Goal: Task Accomplishment & Management: Manage account settings

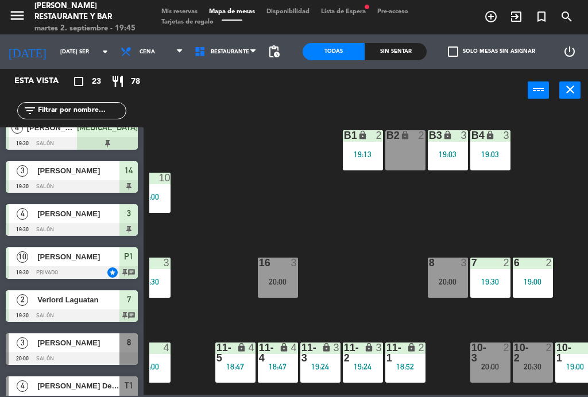
scroll to position [0, 21]
click at [409, 154] on div "B2 lock 2" at bounding box center [405, 150] width 40 height 40
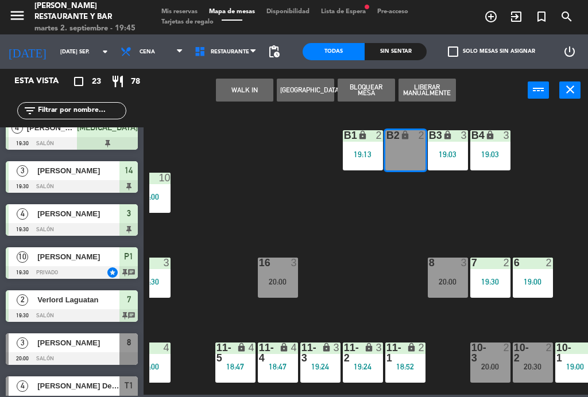
click at [246, 92] on button "WALK IN" at bounding box center [244, 90] width 57 height 23
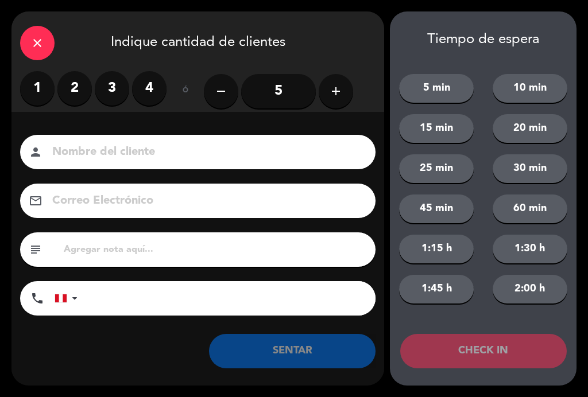
click at [69, 88] on label "2" at bounding box center [74, 88] width 34 height 34
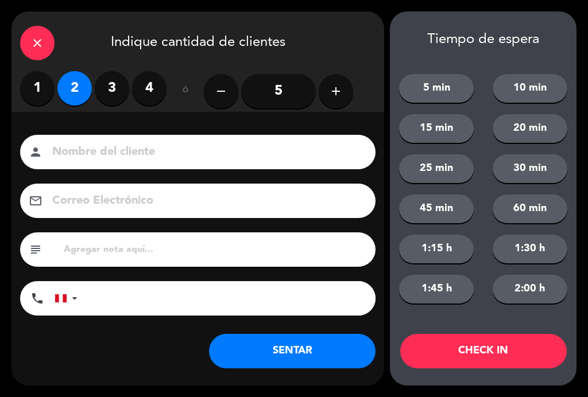
click at [134, 144] on input at bounding box center [205, 152] width 309 height 20
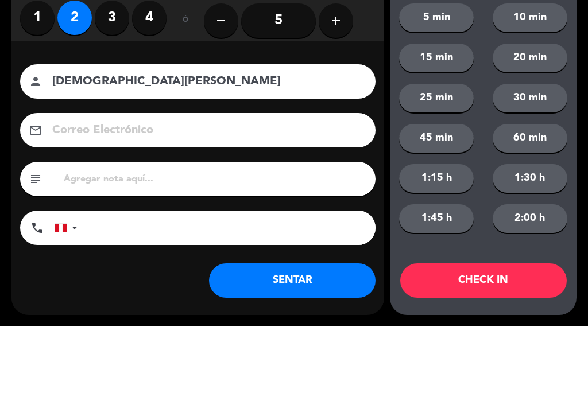
type input "[DEMOGRAPHIC_DATA][PERSON_NAME]"
click at [9, 75] on div "close Indique cantidad de clientes 1 2 3 4 ó remove 5 add Nombre del cliente pe…" at bounding box center [294, 198] width 588 height 397
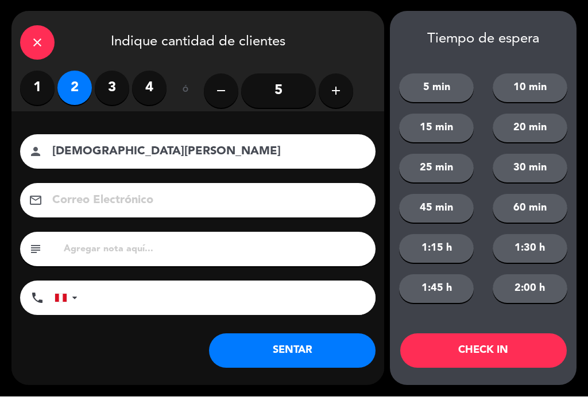
click at [312, 364] on button "SENTAR" at bounding box center [292, 351] width 166 height 34
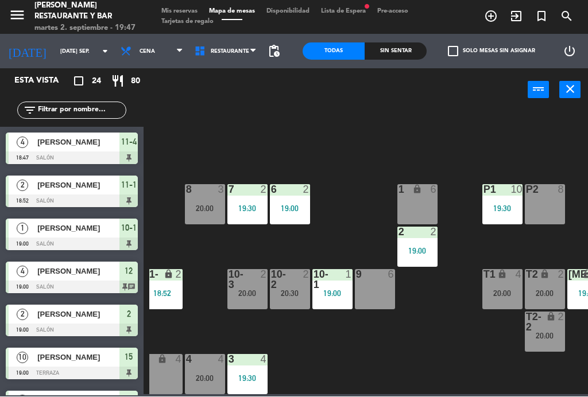
scroll to position [73, 265]
click at [498, 20] on icon "exit_to_app" at bounding box center [491, 17] width 14 height 14
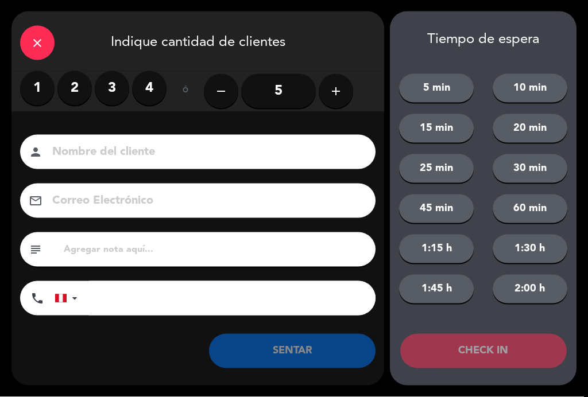
click at [125, 90] on label "3" at bounding box center [112, 88] width 34 height 34
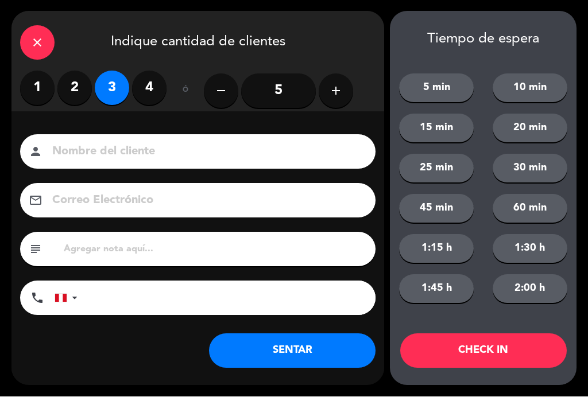
click at [136, 148] on input at bounding box center [205, 152] width 309 height 20
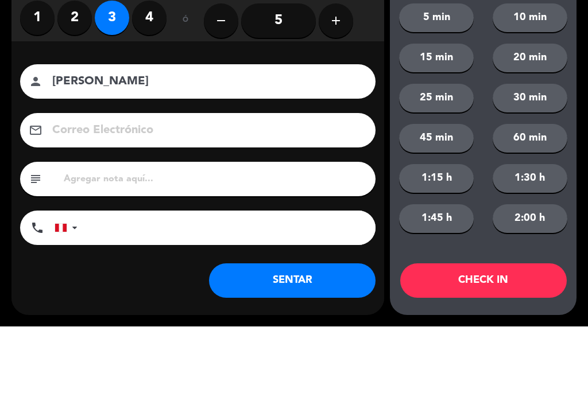
type input "[PERSON_NAME]"
click at [26, 184] on div "email" at bounding box center [197, 201] width 355 height 34
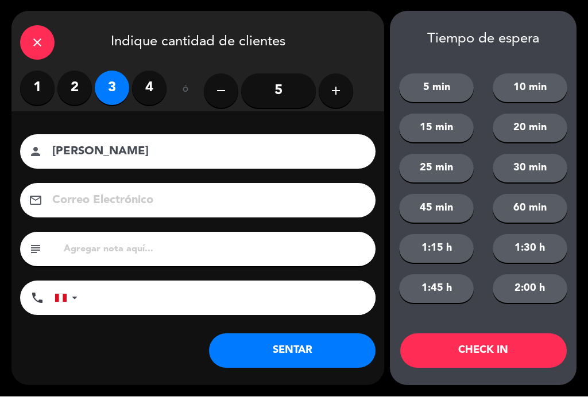
click at [322, 351] on button "SENTAR" at bounding box center [292, 351] width 166 height 34
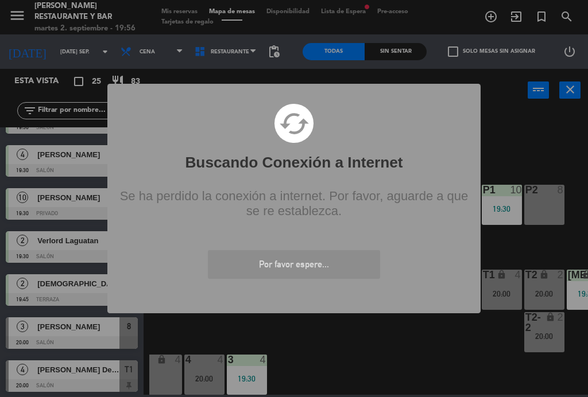
scroll to position [579, 0]
click at [307, 114] on icon "cached" at bounding box center [293, 123] width 38 height 38
click at [289, 104] on div "cached" at bounding box center [294, 141] width 370 height 74
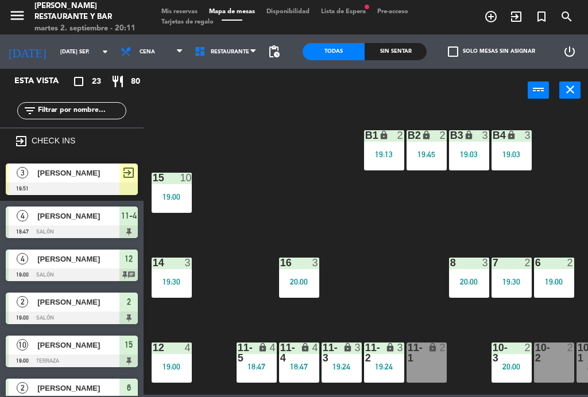
scroll to position [19, 0]
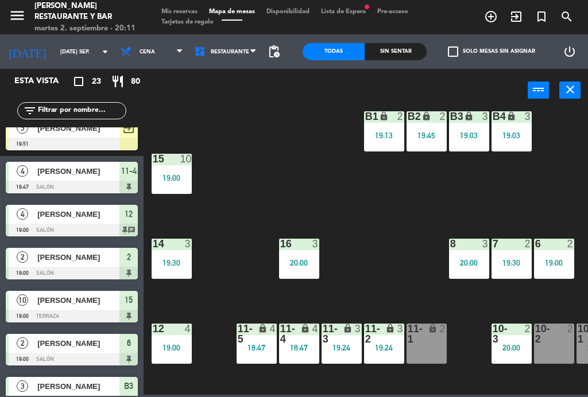
click at [45, 124] on div "filter_list" at bounding box center [72, 110] width 144 height 33
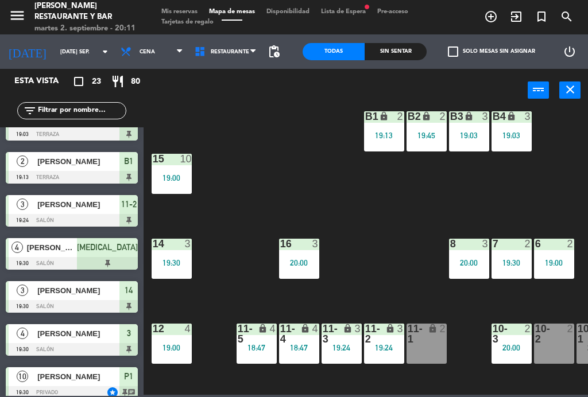
click at [301, 196] on div "B1 lock 2 19:13 B2 lock 2 19:45 B3 lock 3 19:03 B4 lock 3 19:03 15 10 19:00 14 …" at bounding box center [368, 252] width 439 height 285
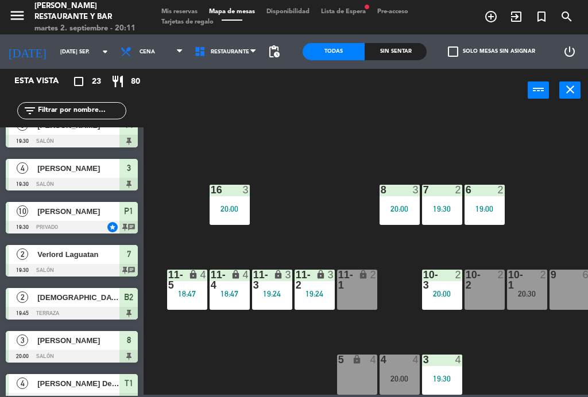
scroll to position [0, 0]
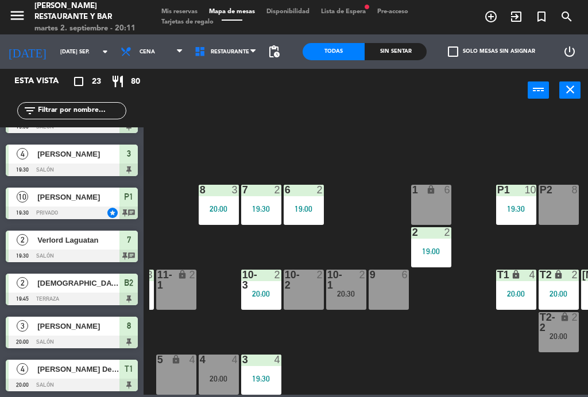
click at [354, 292] on div "20:30" at bounding box center [346, 294] width 40 height 8
click at [397, 352] on div "B1 lock 2 19:13 B2 lock 2 19:45 B3 lock 3 19:03 B4 lock 3 19:03 15 10 19:00 14 …" at bounding box center [368, 252] width 439 height 285
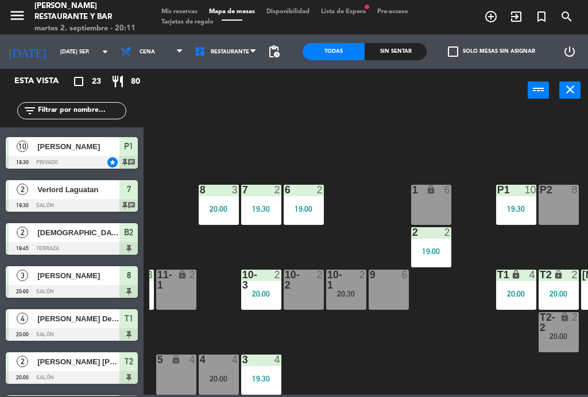
click at [455, 339] on div "B1 lock 2 19:13 B2 lock 2 19:45 B3 lock 3 19:03 B4 lock 3 19:03 15 10 19:00 14 …" at bounding box center [368, 252] width 439 height 285
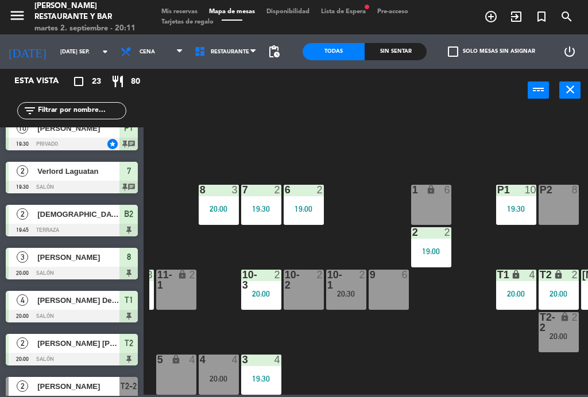
click at [559, 331] on div "lock" at bounding box center [558, 322] width 19 height 21
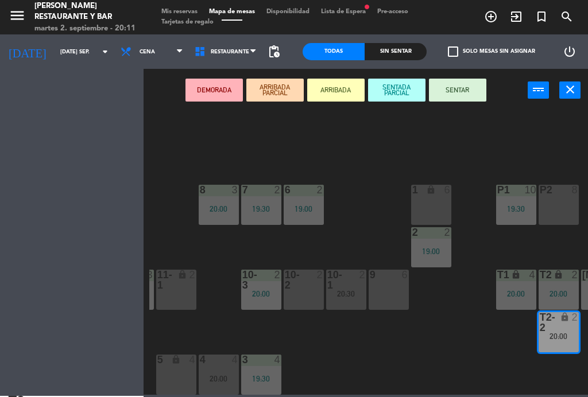
scroll to position [576, 0]
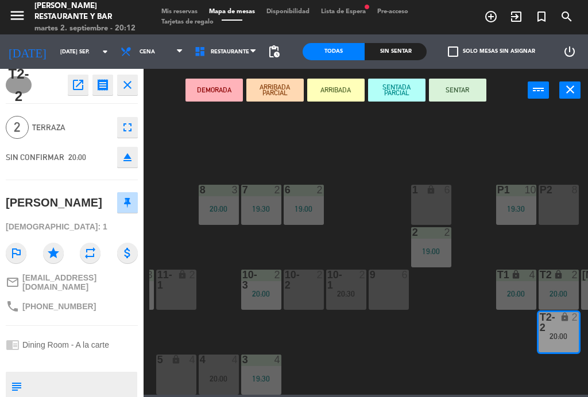
click at [182, 10] on span "Mis reservas" at bounding box center [180, 12] width 48 height 6
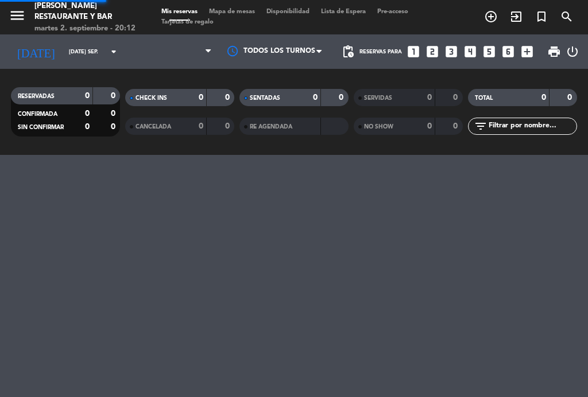
click at [187, 15] on span "Mis reservas" at bounding box center [180, 12] width 48 height 6
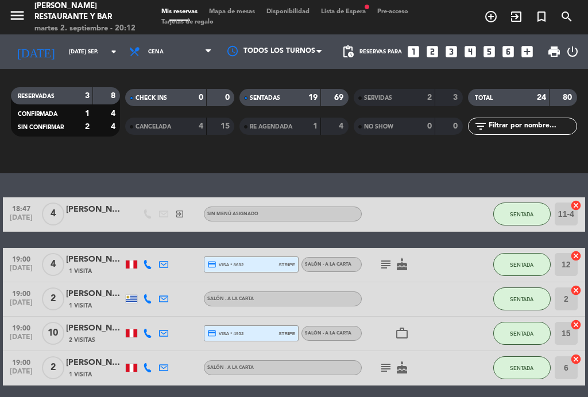
scroll to position [161, 0]
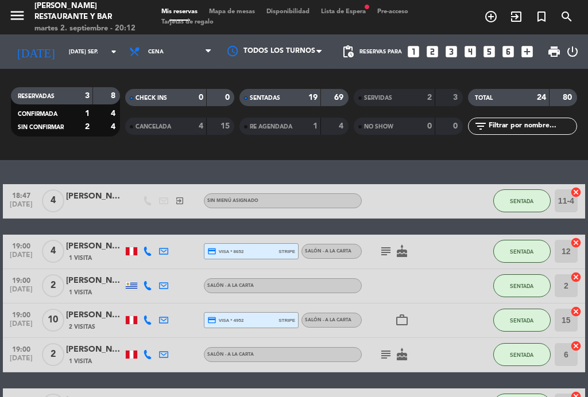
click at [386, 253] on icon "subject" at bounding box center [386, 252] width 14 height 14
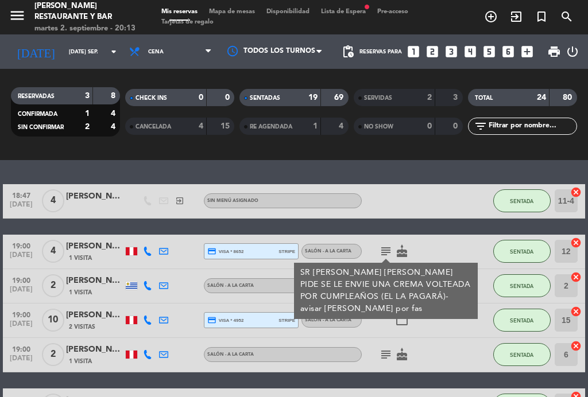
click at [389, 250] on icon "subject" at bounding box center [386, 252] width 14 height 14
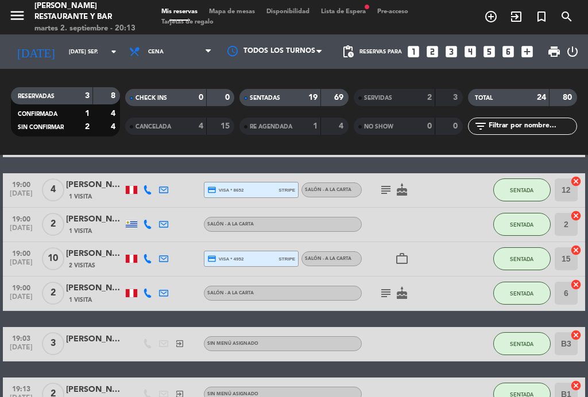
scroll to position [237, 0]
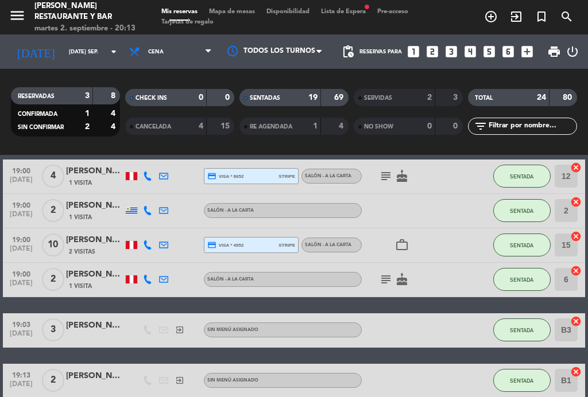
click at [387, 280] on icon "subject" at bounding box center [386, 280] width 14 height 14
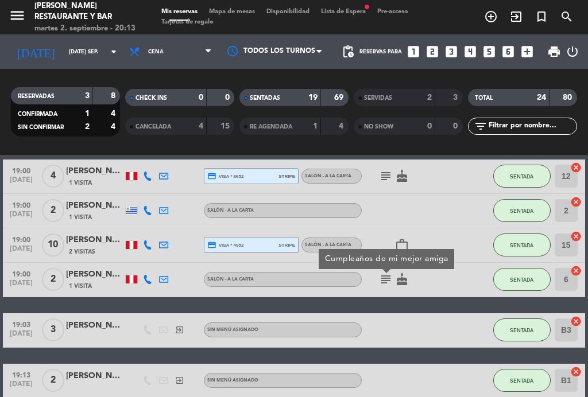
click at [386, 278] on icon "subject" at bounding box center [386, 280] width 14 height 14
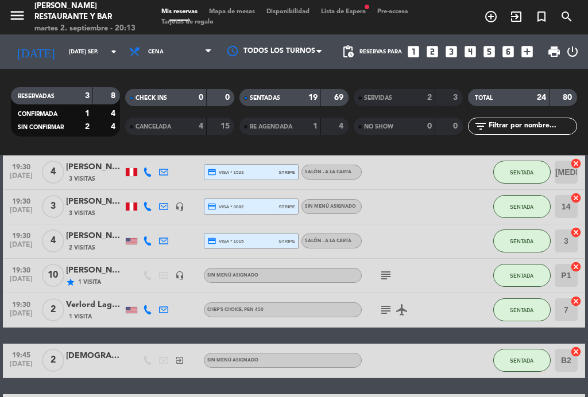
scroll to position [546, 0]
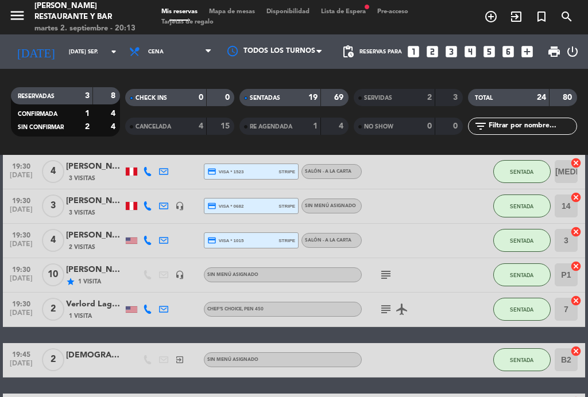
click at [379, 268] on icon "subject" at bounding box center [386, 275] width 14 height 14
click at [388, 272] on icon "subject" at bounding box center [386, 275] width 14 height 14
click at [385, 307] on icon "subject" at bounding box center [386, 310] width 14 height 14
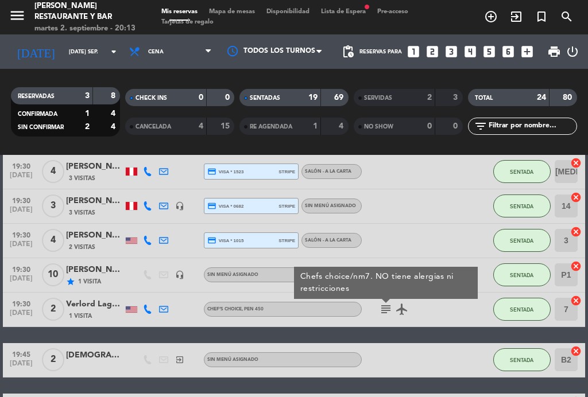
click at [390, 313] on icon "subject" at bounding box center [386, 310] width 14 height 14
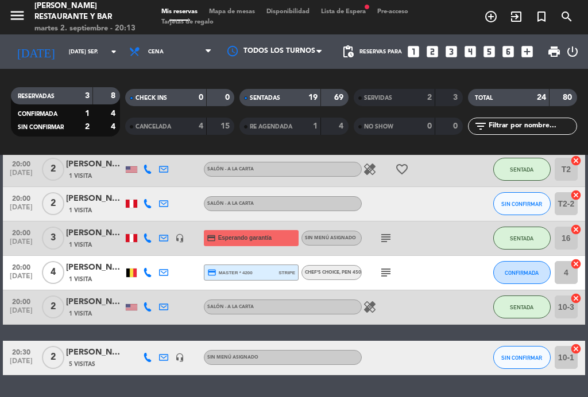
scroll to position [853, 0]
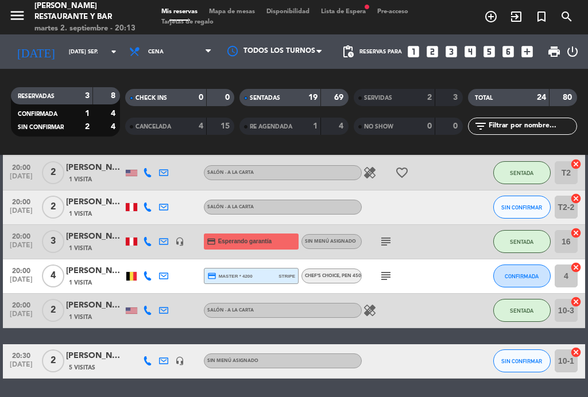
click at [384, 242] on icon "subject" at bounding box center [386, 242] width 14 height 14
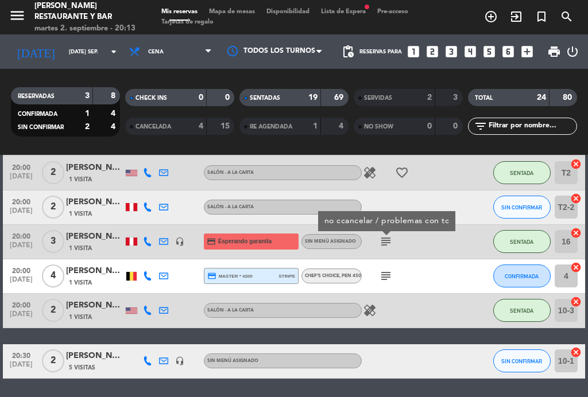
click at [389, 242] on icon "subject" at bounding box center [386, 242] width 14 height 14
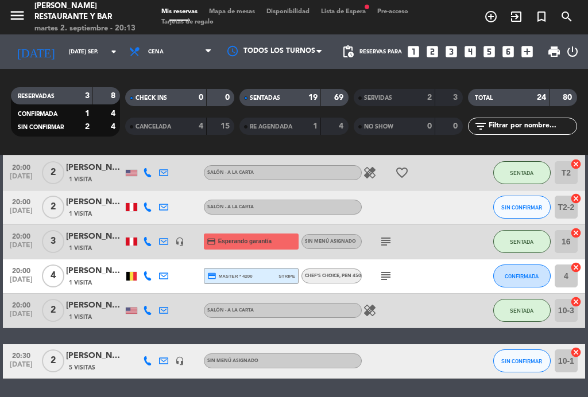
click at [387, 275] on icon "subject" at bounding box center [386, 276] width 14 height 14
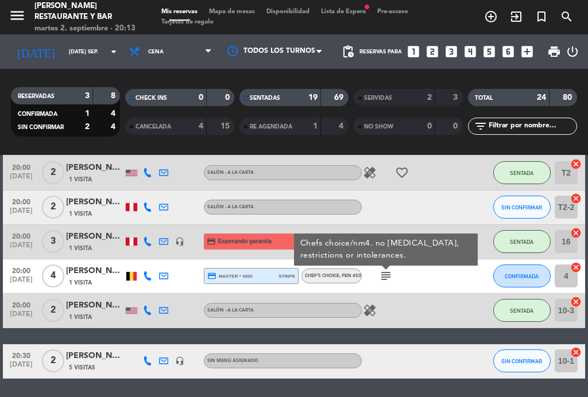
click at [388, 275] on icon "subject" at bounding box center [386, 276] width 14 height 14
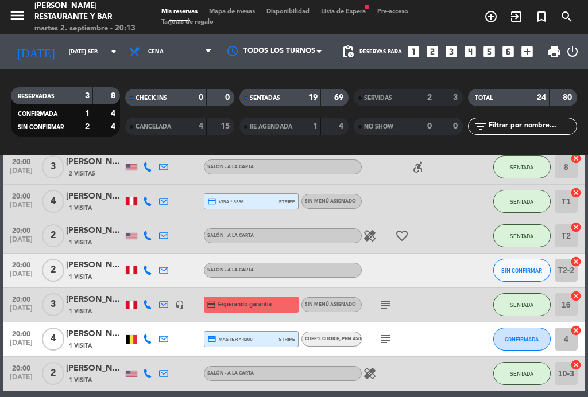
scroll to position [796, 0]
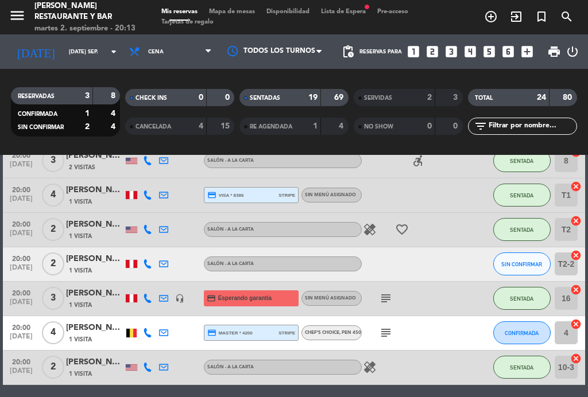
click at [389, 327] on icon "subject" at bounding box center [386, 333] width 14 height 14
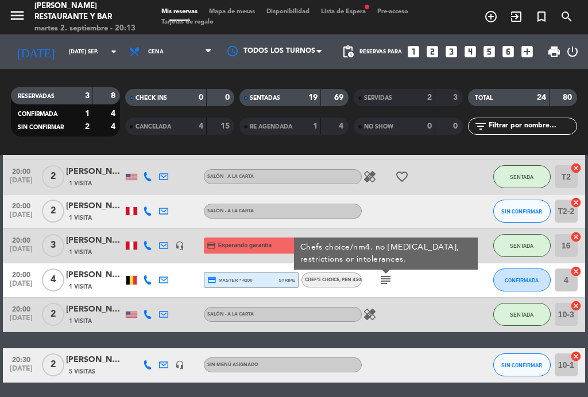
scroll to position [848, 0]
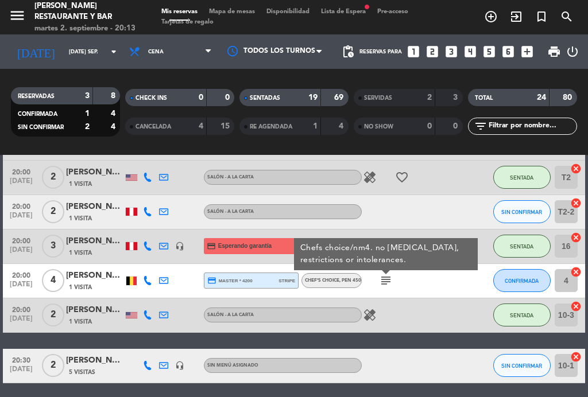
click at [388, 281] on icon "subject" at bounding box center [386, 281] width 14 height 14
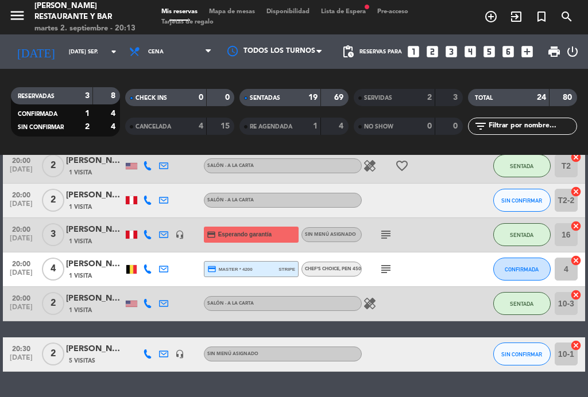
scroll to position [860, 0]
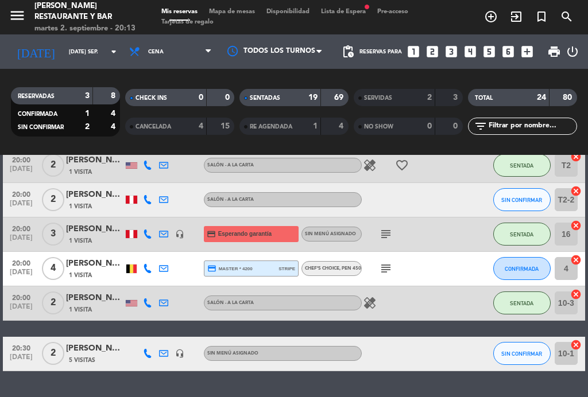
click at [523, 270] on span "CONFIRMADA" at bounding box center [522, 269] width 34 height 6
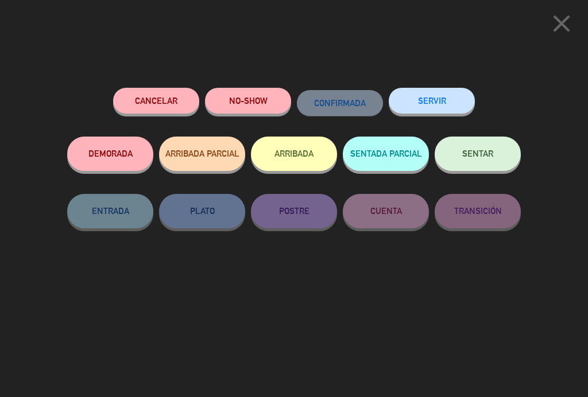
click at [478, 160] on button "SENTAR" at bounding box center [478, 154] width 86 height 34
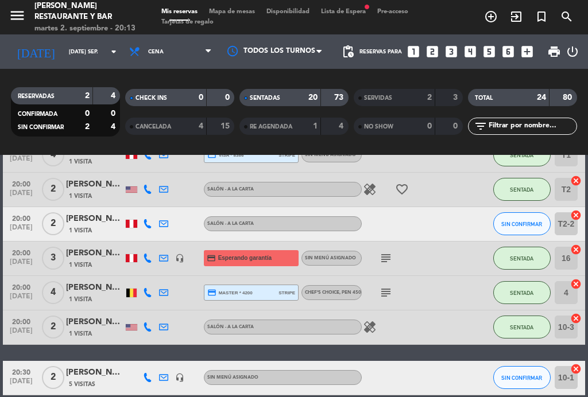
scroll to position [831, 0]
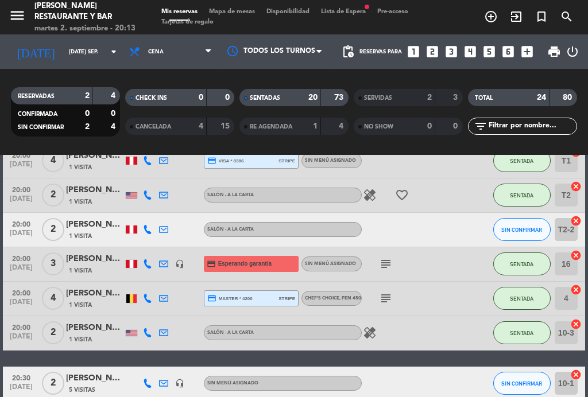
click at [86, 227] on div "[PERSON_NAME]" at bounding box center [94, 224] width 57 height 13
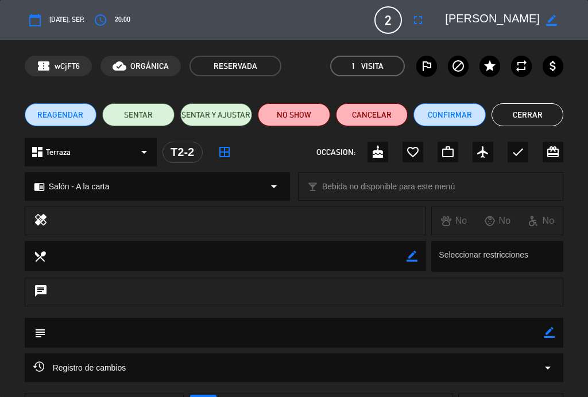
click at [532, 114] on button "Cerrar" at bounding box center [527, 114] width 72 height 23
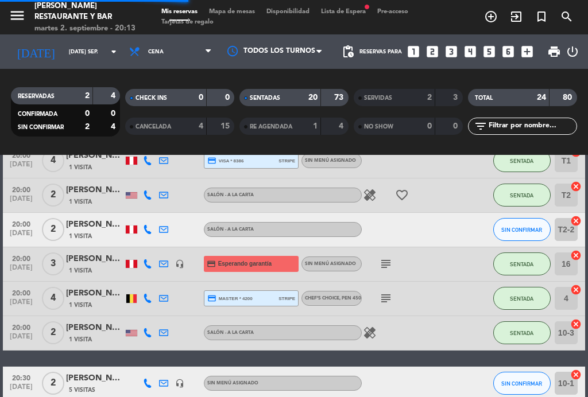
click at [527, 229] on span "SIN CONFIRMAR" at bounding box center [521, 230] width 41 height 6
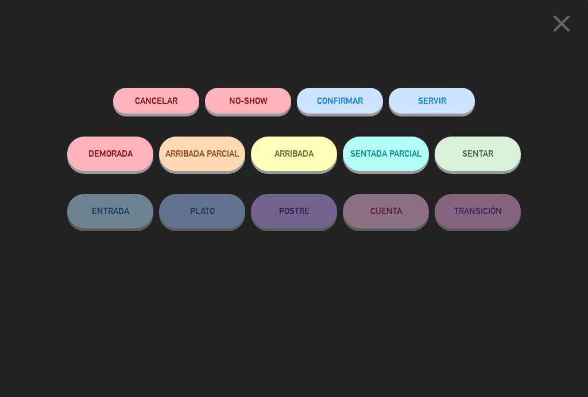
click at [490, 148] on button "SENTAR" at bounding box center [478, 154] width 86 height 34
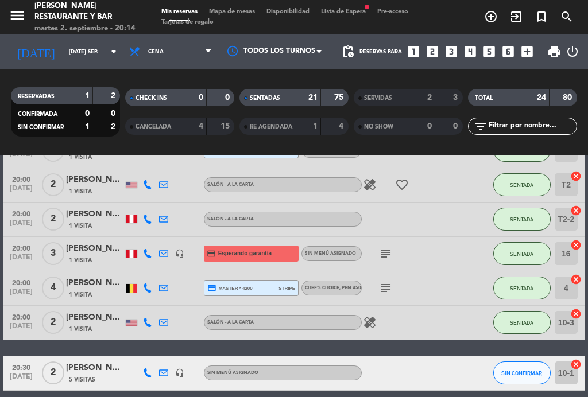
scroll to position [836, 0]
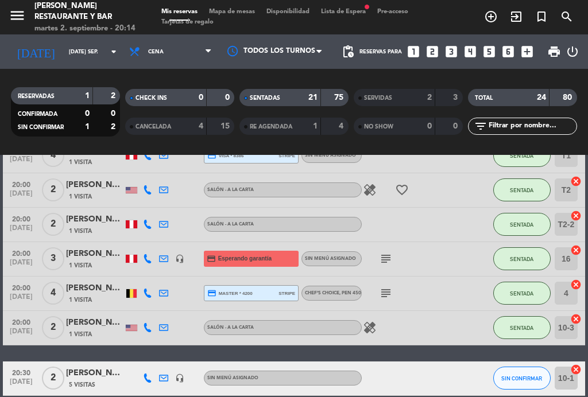
click at [247, 15] on span "Mapa de mesas" at bounding box center [231, 12] width 57 height 6
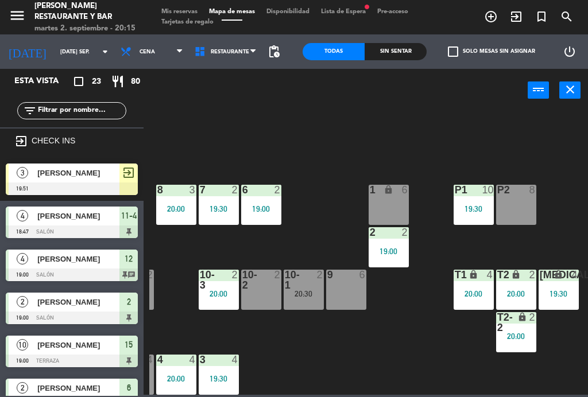
scroll to position [73, 292]
click at [181, 375] on div "20:00" at bounding box center [177, 379] width 40 height 8
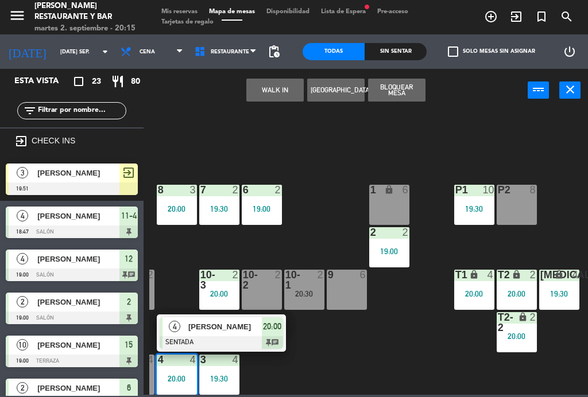
click at [355, 290] on div "9 6" at bounding box center [347, 290] width 40 height 40
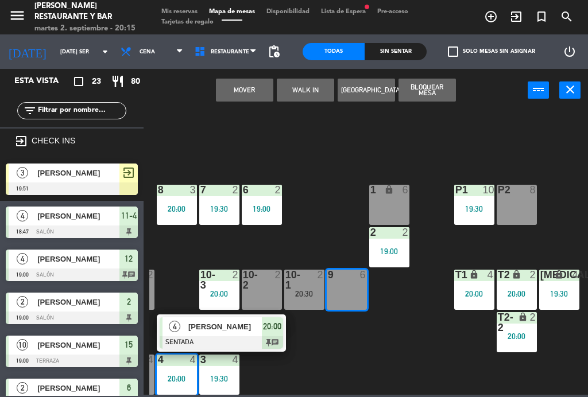
click at [257, 86] on button "Mover" at bounding box center [244, 90] width 57 height 23
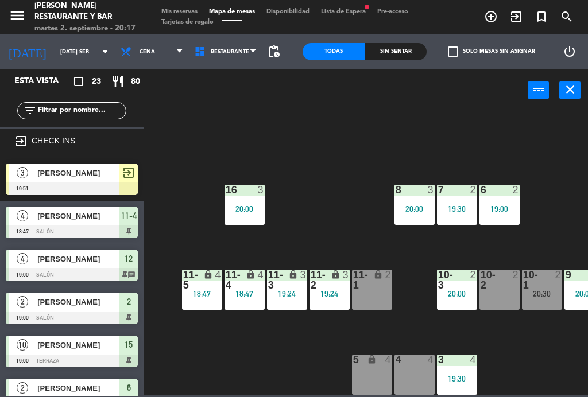
scroll to position [73, 55]
click at [368, 281] on div "lock" at bounding box center [371, 280] width 19 height 21
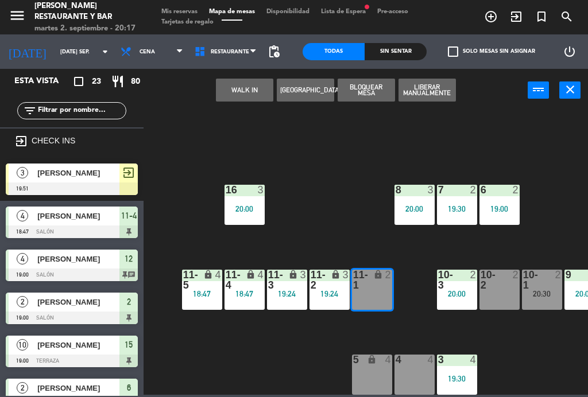
click at [249, 100] on button "WALK IN" at bounding box center [244, 90] width 57 height 23
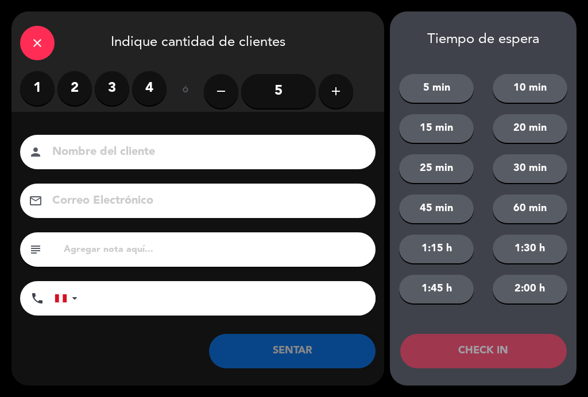
click at [74, 90] on label "2" at bounding box center [74, 88] width 34 height 34
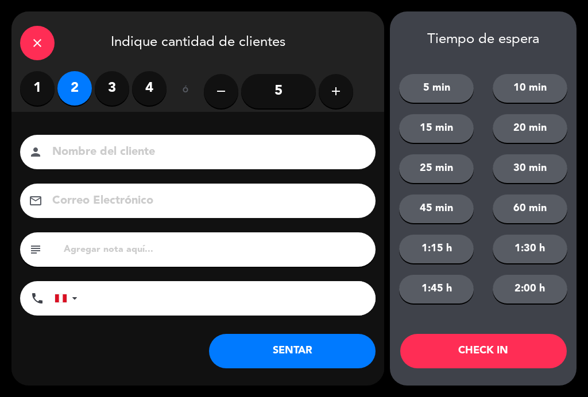
click at [107, 149] on input at bounding box center [205, 152] width 309 height 20
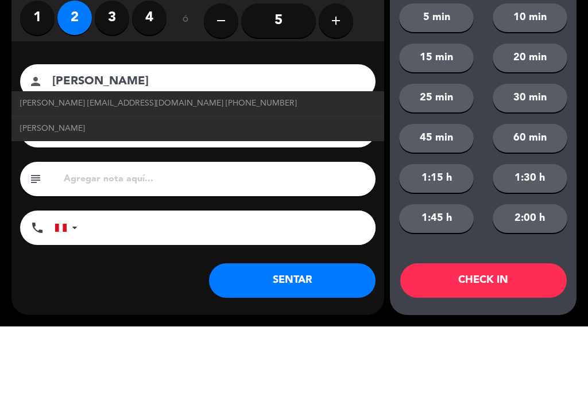
click at [105, 193] on link "[PERSON_NAME]" at bounding box center [197, 199] width 355 height 13
type input "[PERSON_NAME]"
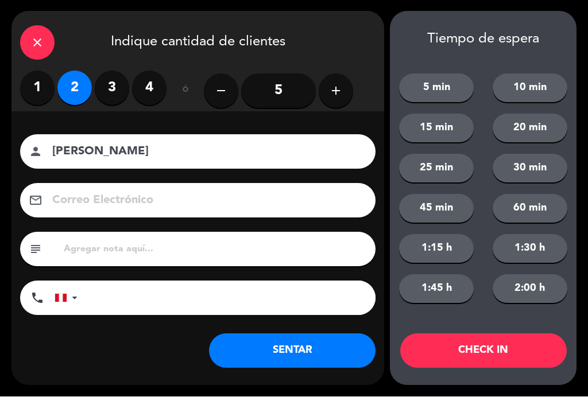
click at [310, 350] on button "SENTAR" at bounding box center [292, 351] width 166 height 34
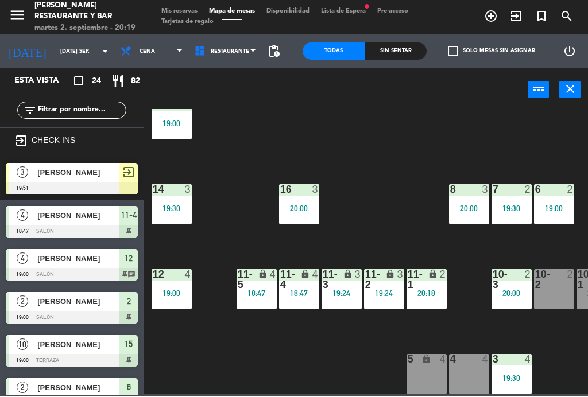
scroll to position [73, 0]
click at [265, 291] on div "18:47" at bounding box center [257, 294] width 40 height 8
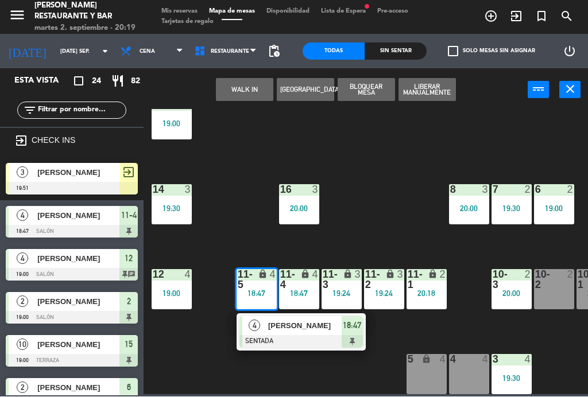
click at [328, 323] on span "[PERSON_NAME]" at bounding box center [304, 326] width 73 height 12
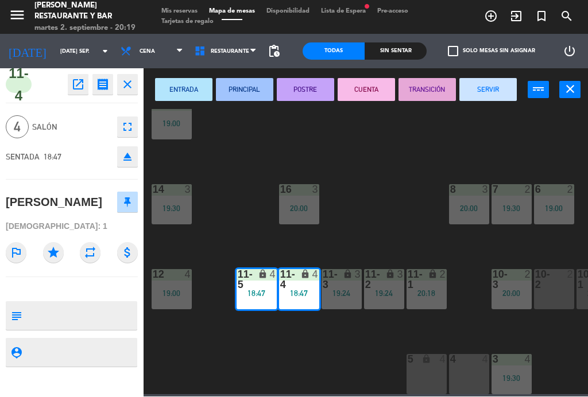
click at [496, 88] on button "SERVIR" at bounding box center [487, 90] width 57 height 23
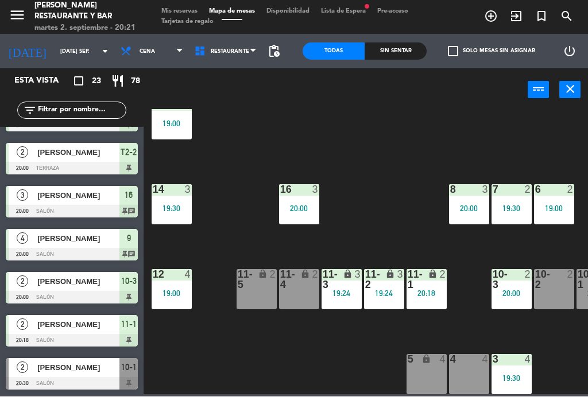
scroll to position [751, 0]
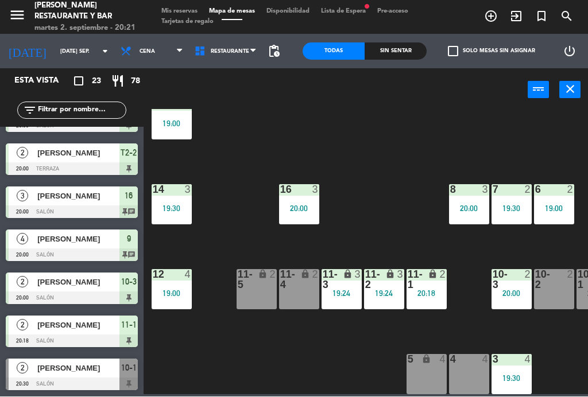
click at [56, 57] on input "[DATE] sep." at bounding box center [92, 52] width 75 height 18
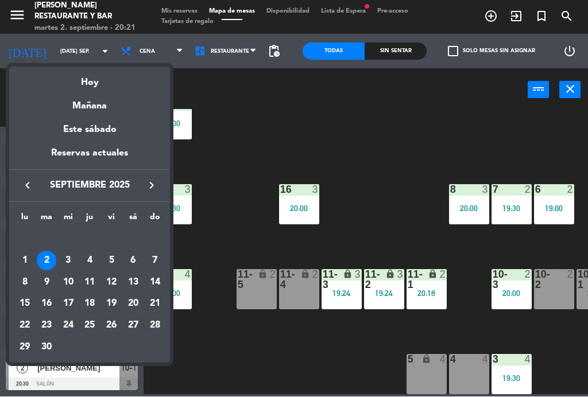
click at [107, 104] on div "Mañana" at bounding box center [89, 103] width 161 height 24
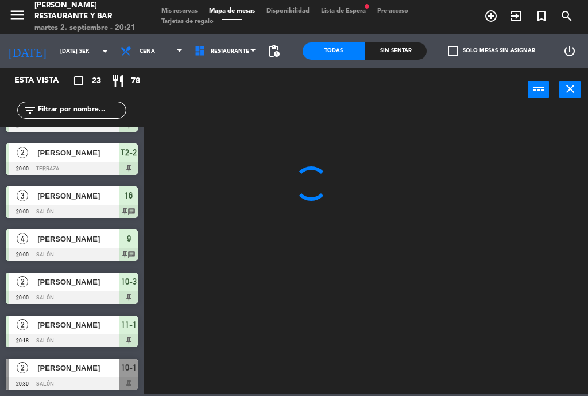
type input "mié. [DATE]"
click at [185, 9] on span "Mis reservas" at bounding box center [180, 12] width 48 height 6
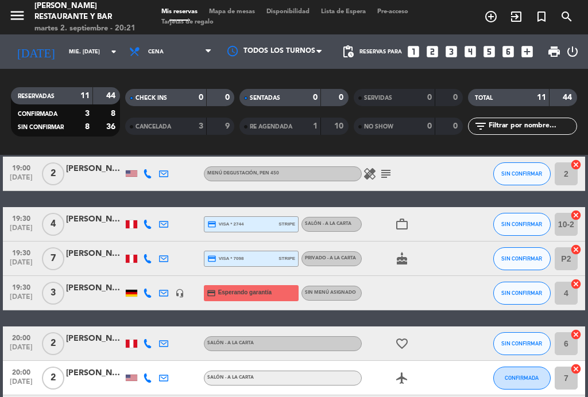
scroll to position [57, 0]
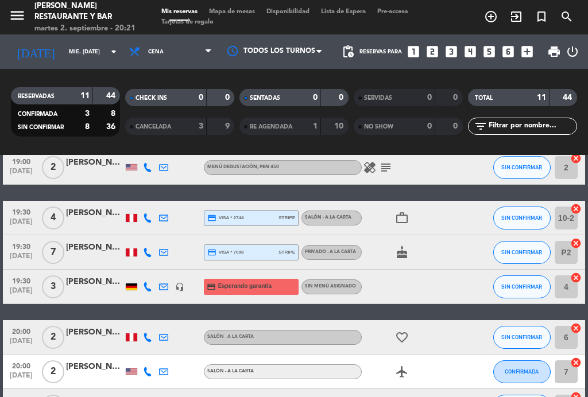
click at [396, 161] on div "healing subject" at bounding box center [410, 167] width 96 height 34
click at [385, 169] on icon "subject" at bounding box center [386, 168] width 14 height 14
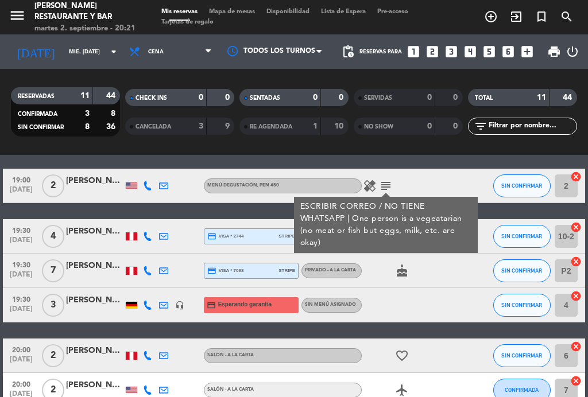
scroll to position [38, 0]
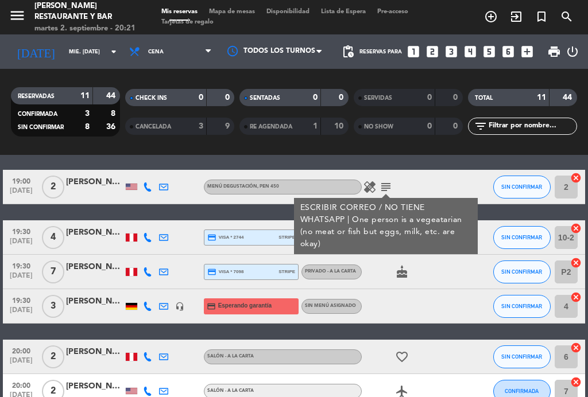
click at [386, 181] on icon "subject" at bounding box center [386, 187] width 14 height 14
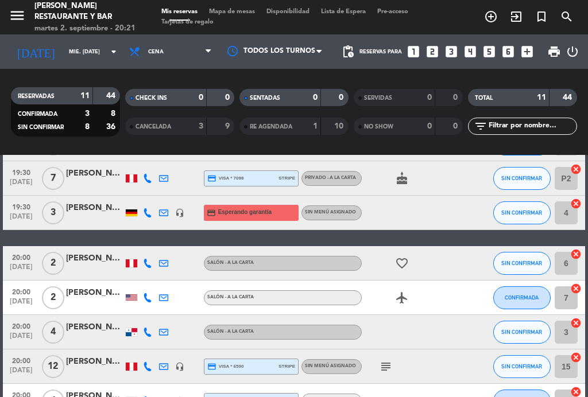
scroll to position [132, 0]
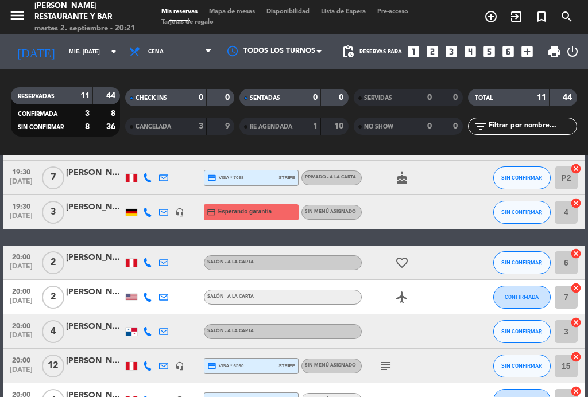
click at [425, 286] on div "airplanemode_active" at bounding box center [410, 297] width 96 height 34
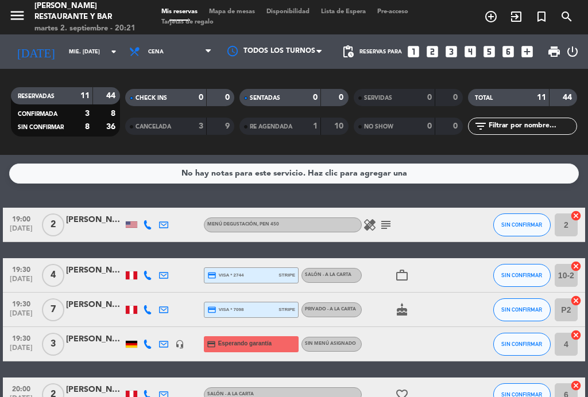
scroll to position [0, 0]
click at [67, 48] on input "mié. [DATE]" at bounding box center [100, 52] width 75 height 18
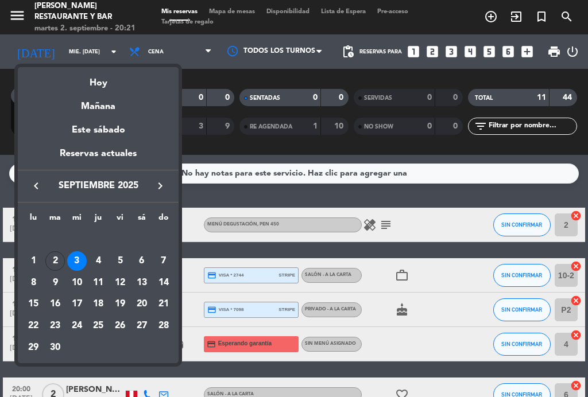
click at [103, 81] on div "Hoy" at bounding box center [98, 79] width 161 height 24
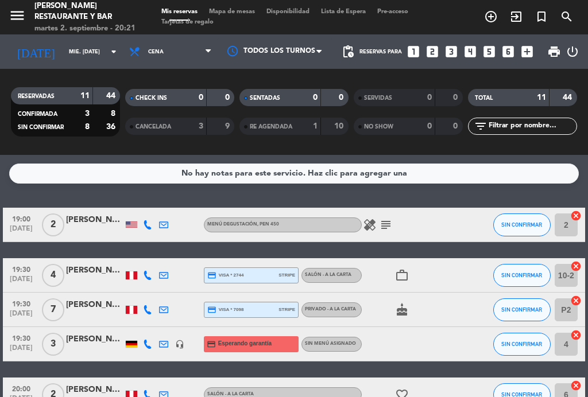
type input "[DATE] sep."
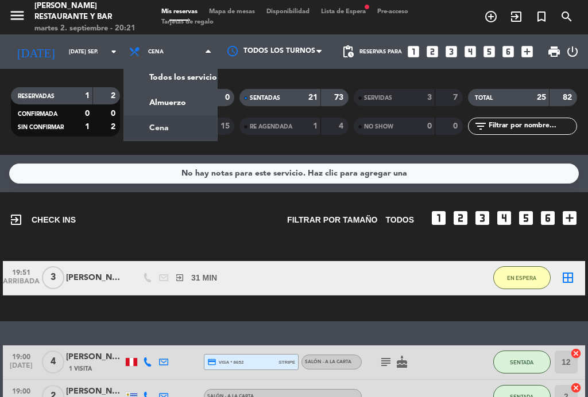
click at [177, 57] on span "Cena" at bounding box center [170, 51] width 94 height 25
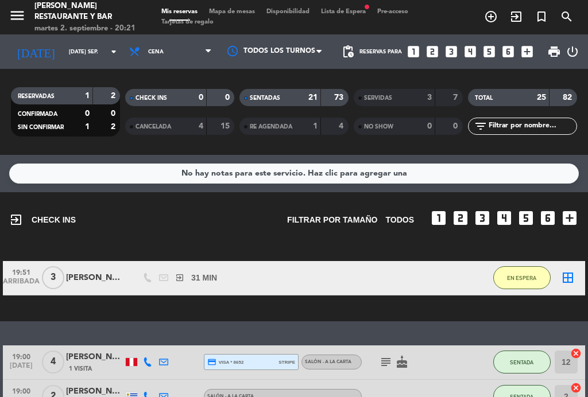
click at [245, 12] on span "Mapa de mesas" at bounding box center [231, 12] width 57 height 6
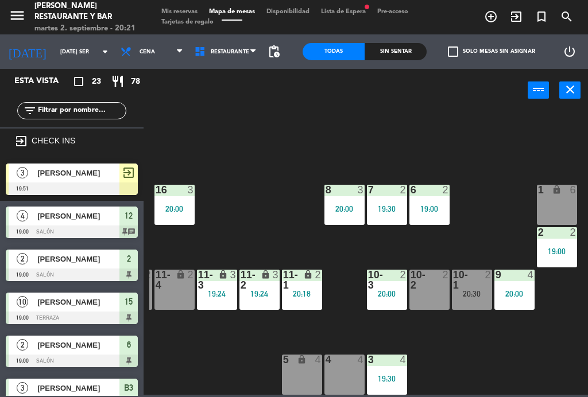
scroll to position [73, 125]
click at [385, 293] on div "20:00" at bounding box center [387, 294] width 40 height 8
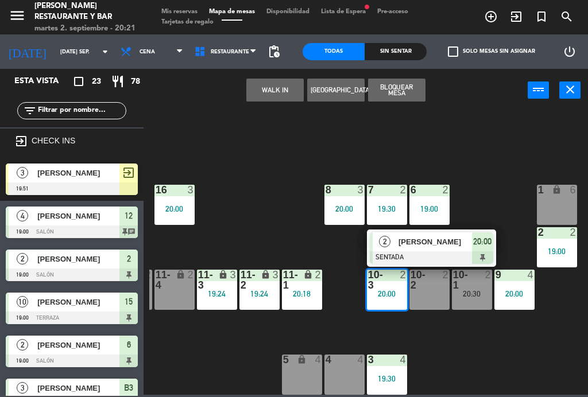
click at [443, 242] on span "[PERSON_NAME]" at bounding box center [434, 242] width 73 height 12
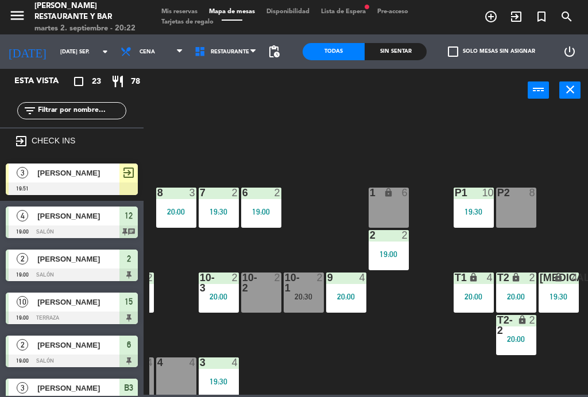
scroll to position [70, 292]
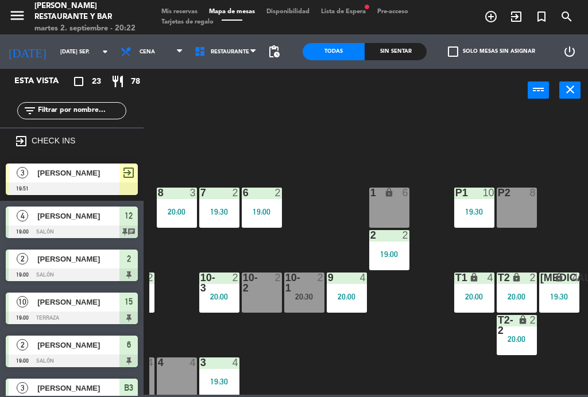
click at [94, 178] on span "[PERSON_NAME]" at bounding box center [78, 173] width 82 height 12
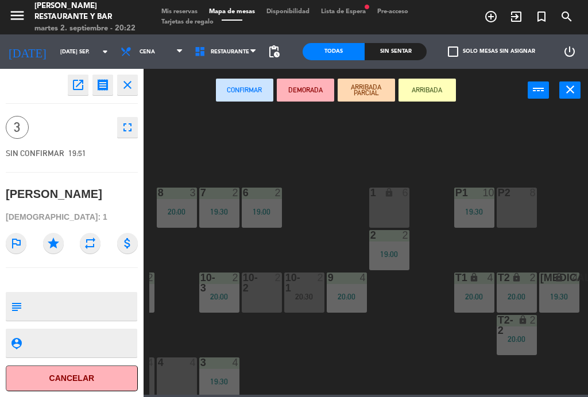
click at [177, 373] on div "4 4" at bounding box center [177, 378] width 40 height 40
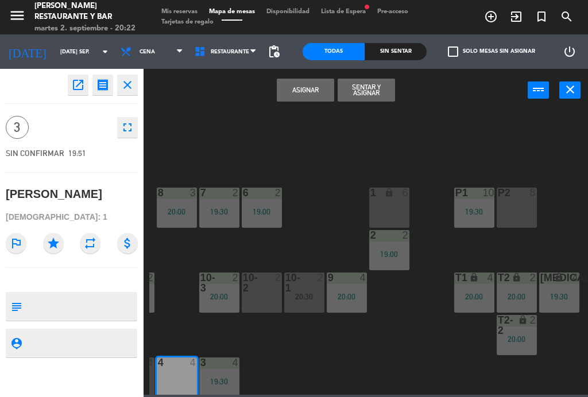
click at [376, 91] on button "Sentar y Asignar" at bounding box center [366, 90] width 57 height 23
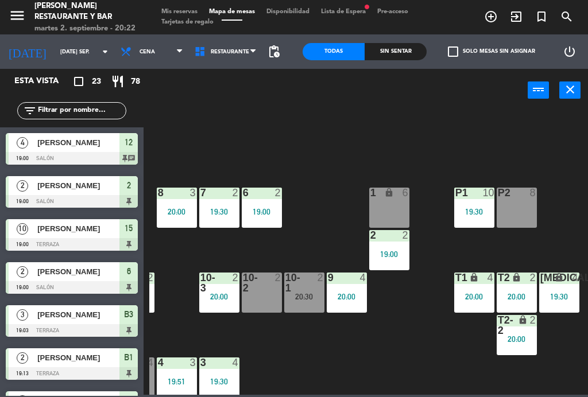
click at [177, 379] on div "19:51" at bounding box center [177, 382] width 40 height 8
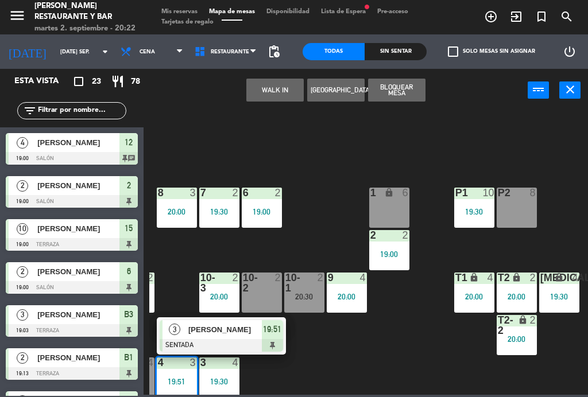
click at [220, 337] on div "[PERSON_NAME]" at bounding box center [224, 329] width 75 height 19
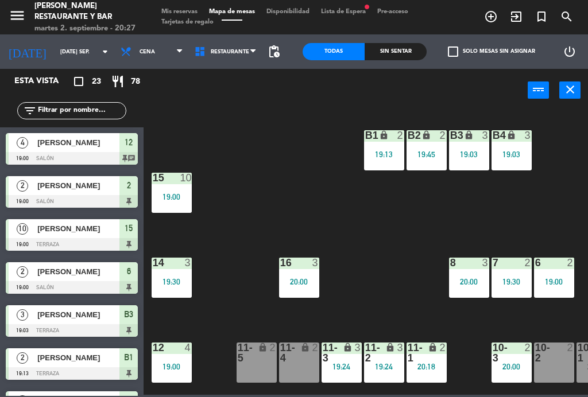
scroll to position [0, 0]
click at [382, 130] on icon "lock" at bounding box center [384, 135] width 10 height 10
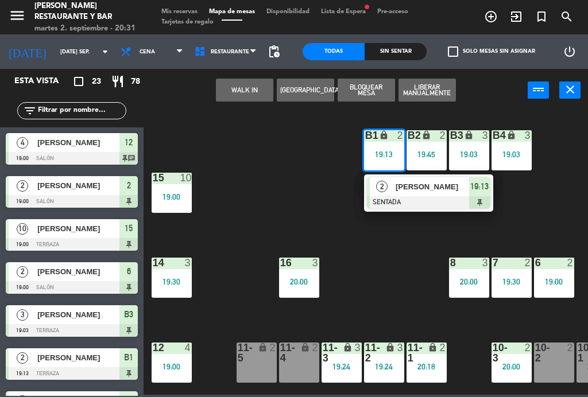
click at [416, 193] on div "[PERSON_NAME]" at bounding box center [431, 186] width 75 height 19
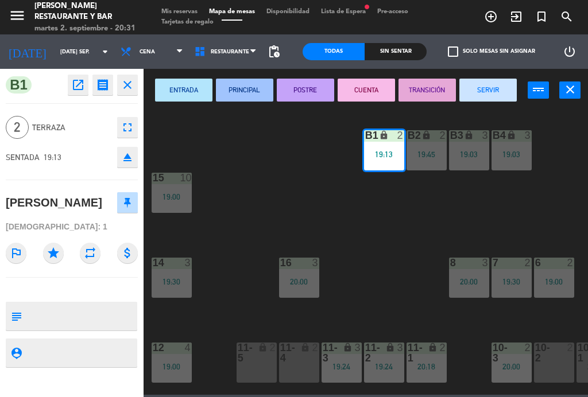
click at [485, 88] on button "SERVIR" at bounding box center [487, 90] width 57 height 23
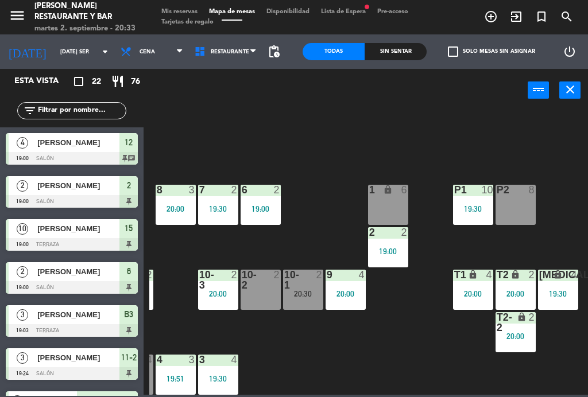
scroll to position [73, 292]
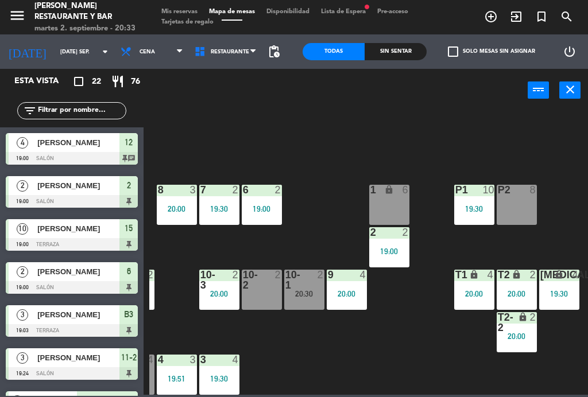
click at [396, 237] on div at bounding box center [388, 232] width 19 height 10
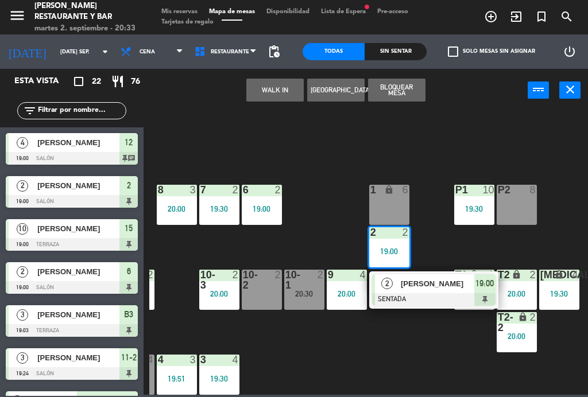
click at [425, 292] on div "[PERSON_NAME]" at bounding box center [437, 283] width 75 height 19
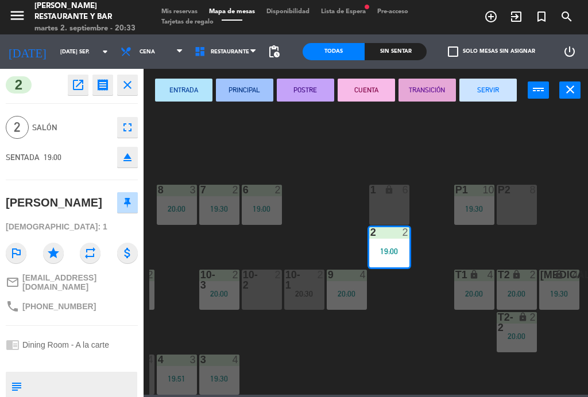
click at [488, 82] on button "SERVIR" at bounding box center [487, 90] width 57 height 23
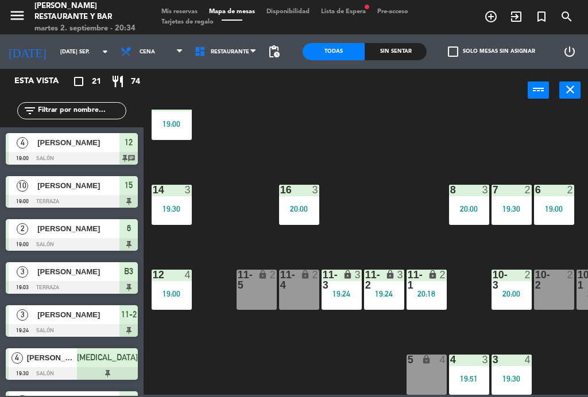
scroll to position [73, 0]
click at [171, 287] on div "12 4 19:00" at bounding box center [172, 290] width 40 height 40
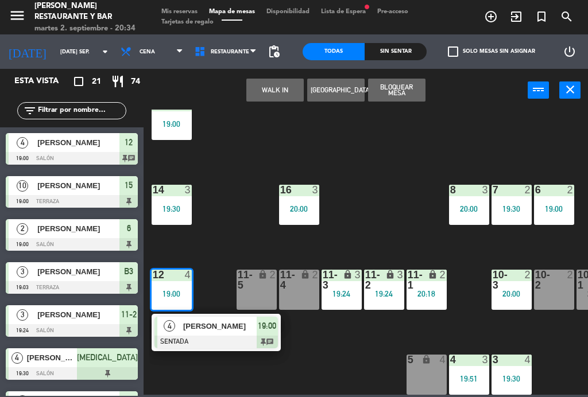
click at [223, 331] on span "[PERSON_NAME]" at bounding box center [219, 326] width 73 height 12
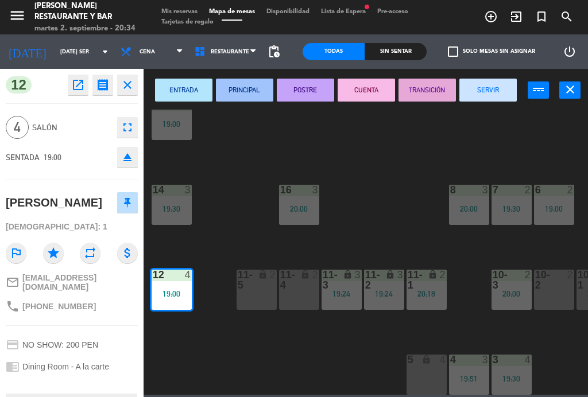
click at [493, 91] on button "SERVIR" at bounding box center [487, 90] width 57 height 23
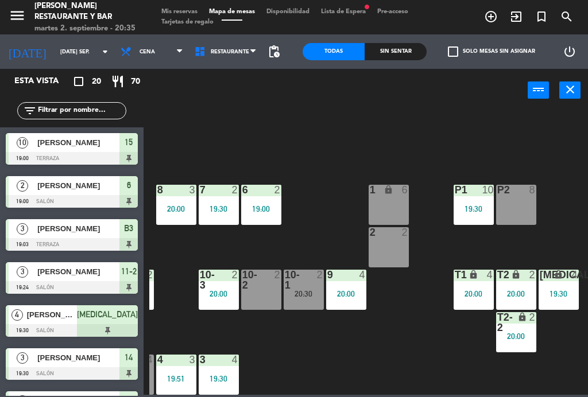
scroll to position [73, 292]
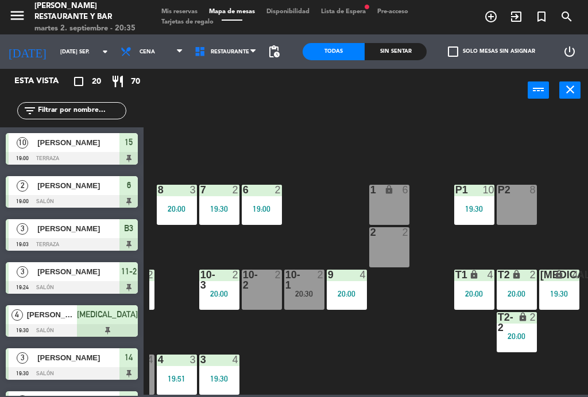
click at [401, 317] on div "B1 lock 2 B2 lock 2 19:45 B3 lock 3 19:03 B4 lock 3 19:03 15 10 19:00 14 3 19:3…" at bounding box center [368, 252] width 439 height 285
click at [295, 290] on div "20:30" at bounding box center [304, 294] width 40 height 8
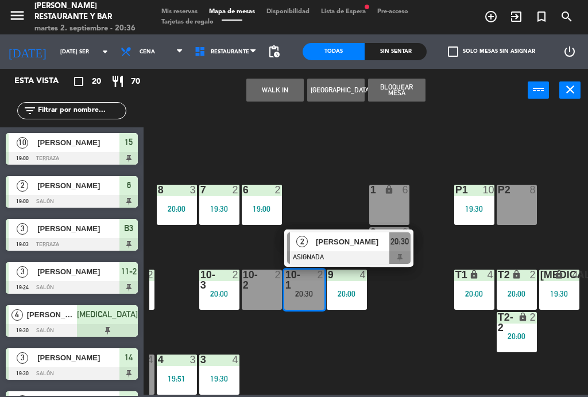
click at [396, 248] on span "20:30" at bounding box center [399, 242] width 18 height 14
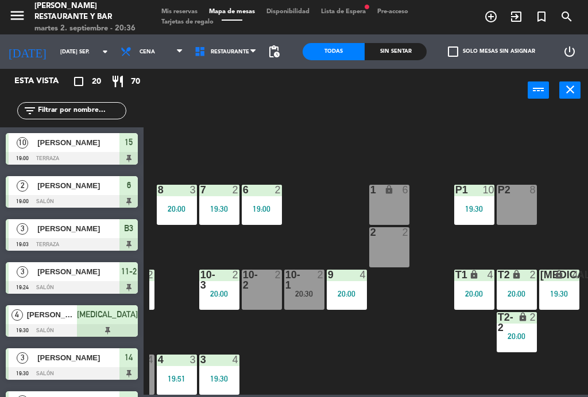
scroll to position [0, 0]
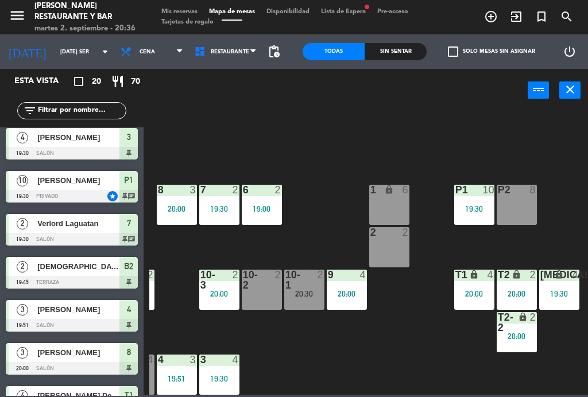
click at [384, 245] on div "2 2" at bounding box center [389, 247] width 40 height 40
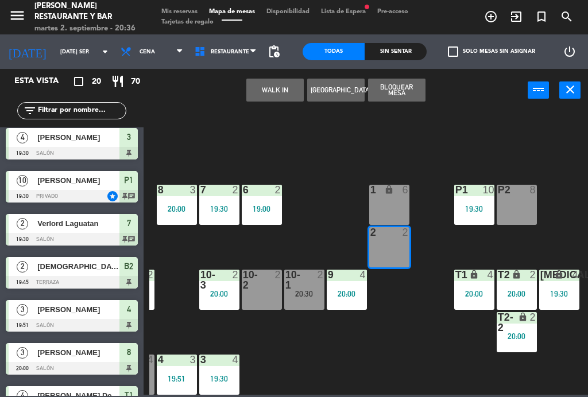
click at [298, 281] on div at bounding box center [303, 280] width 19 height 21
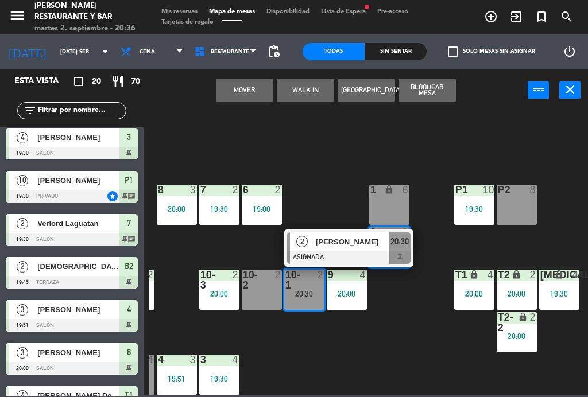
click at [242, 95] on button "Mover" at bounding box center [244, 90] width 57 height 23
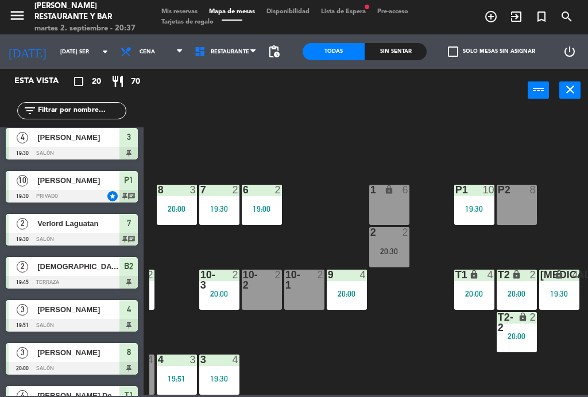
click at [397, 255] on div "20:30" at bounding box center [389, 251] width 40 height 8
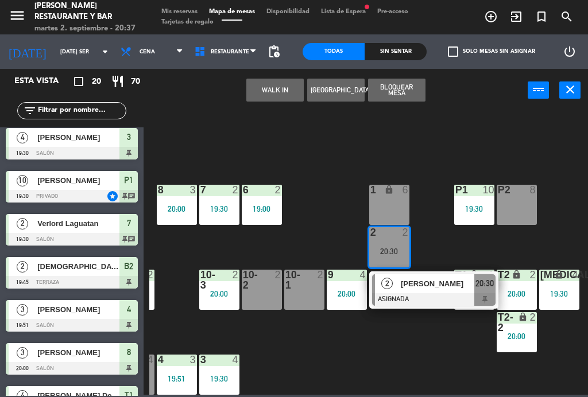
click at [427, 290] on div "[PERSON_NAME]" at bounding box center [437, 283] width 75 height 19
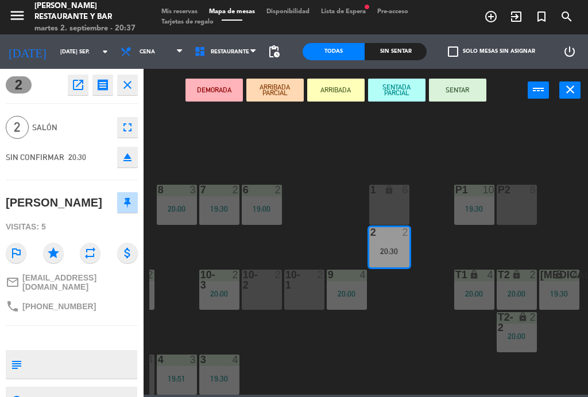
click at [459, 88] on button "SENTAR" at bounding box center [457, 90] width 57 height 23
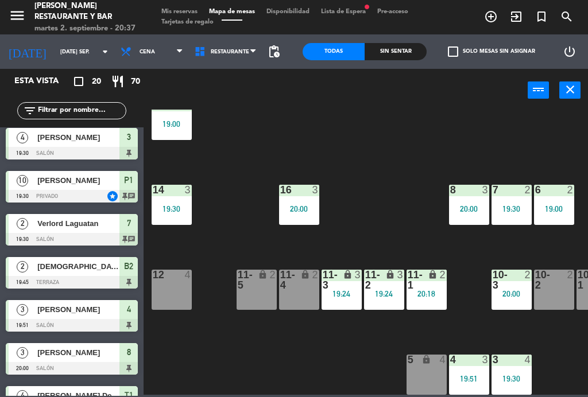
scroll to position [73, 0]
click at [363, 11] on span "Lista de Espera fiber_manual_record" at bounding box center [343, 12] width 56 height 6
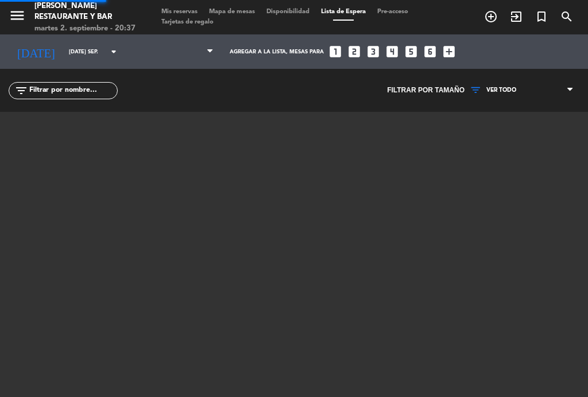
click at [359, 11] on span "Lista de Espera" at bounding box center [343, 12] width 56 height 6
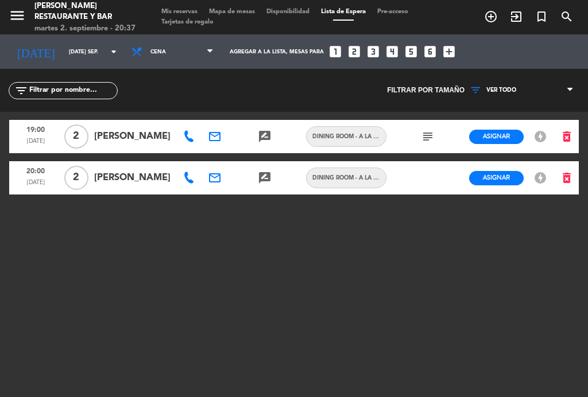
click at [258, 15] on span "Mapa de mesas" at bounding box center [231, 12] width 57 height 6
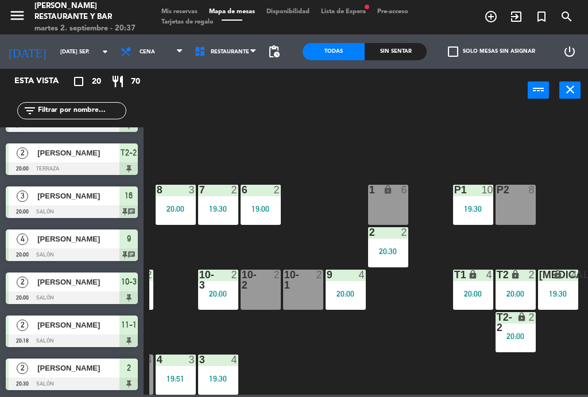
scroll to position [73, 292]
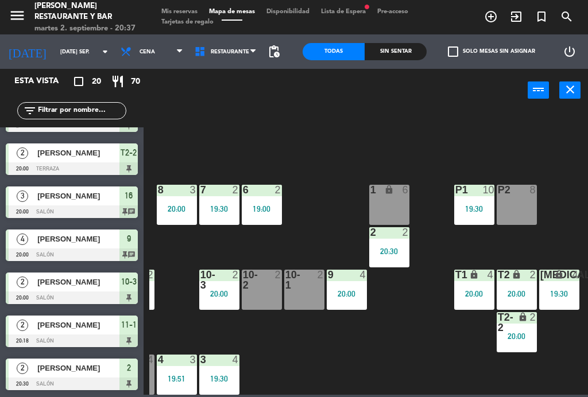
click at [397, 245] on div "2 2 20:30" at bounding box center [389, 247] width 40 height 40
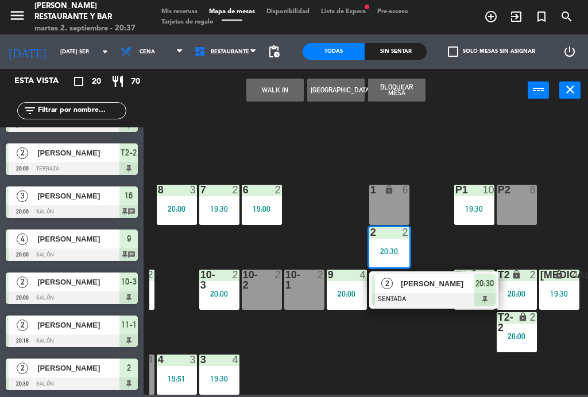
click at [298, 293] on div "10-1 2" at bounding box center [304, 290] width 40 height 40
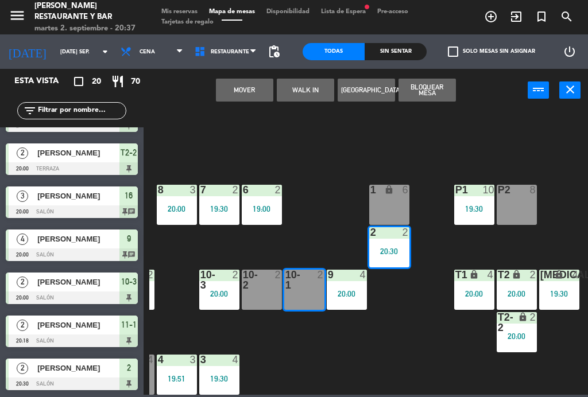
click at [250, 88] on button "Mover" at bounding box center [244, 90] width 57 height 23
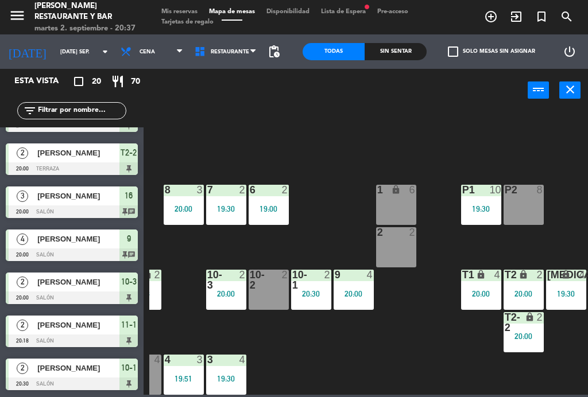
scroll to position [73, 286]
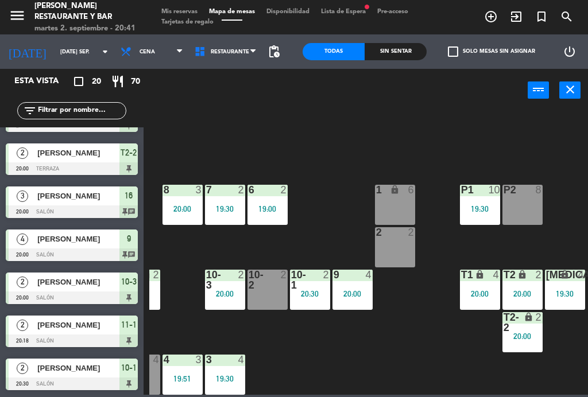
click at [80, 49] on input "[DATE] sep." at bounding box center [92, 52] width 75 height 18
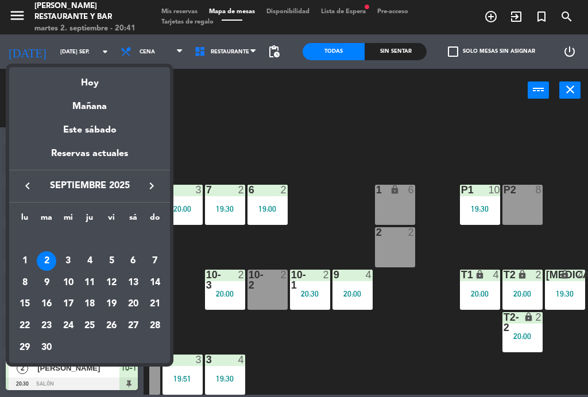
click at [89, 49] on div at bounding box center [294, 198] width 588 height 397
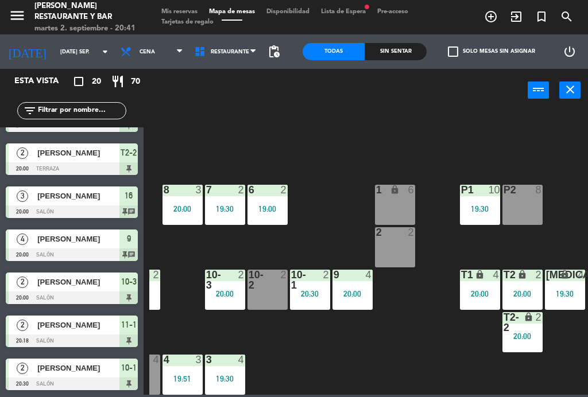
click at [76, 50] on input "[DATE] sep." at bounding box center [92, 52] width 75 height 18
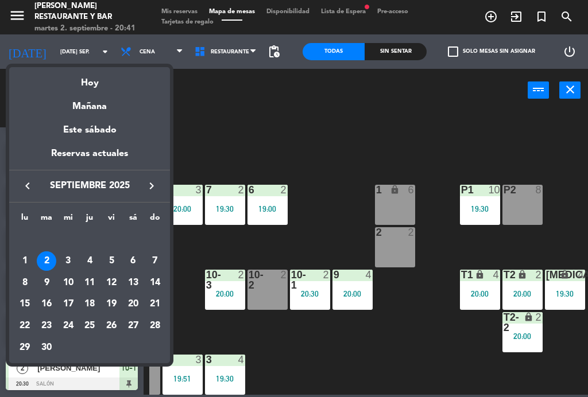
click at [75, 259] on div "3" at bounding box center [69, 261] width 20 height 20
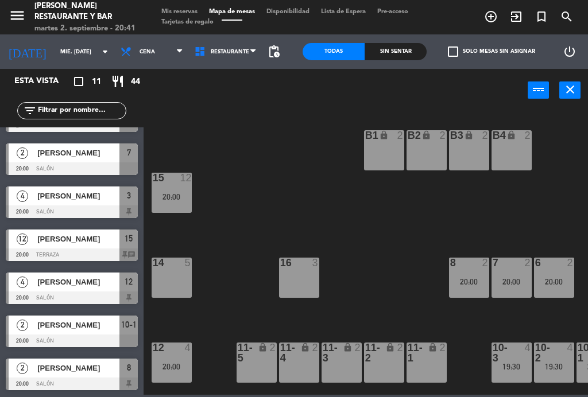
scroll to position [205, 0]
click at [131, 255] on div at bounding box center [72, 255] width 132 height 13
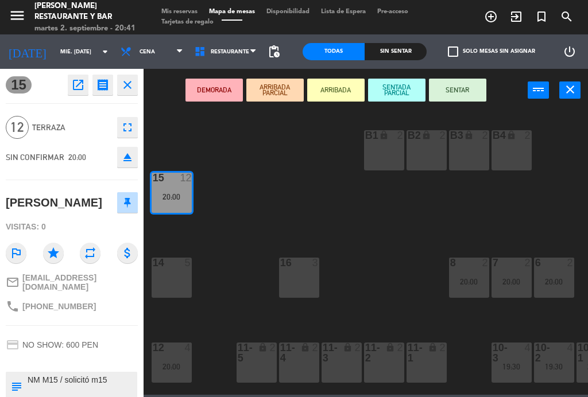
click at [129, 81] on icon "close" at bounding box center [128, 85] width 14 height 14
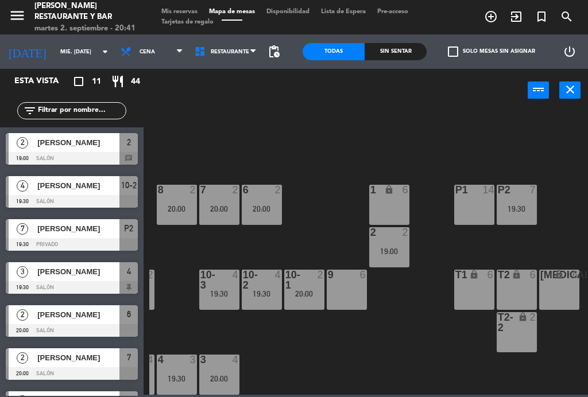
scroll to position [0, 0]
click at [49, 230] on span "[PERSON_NAME]" at bounding box center [78, 229] width 82 height 12
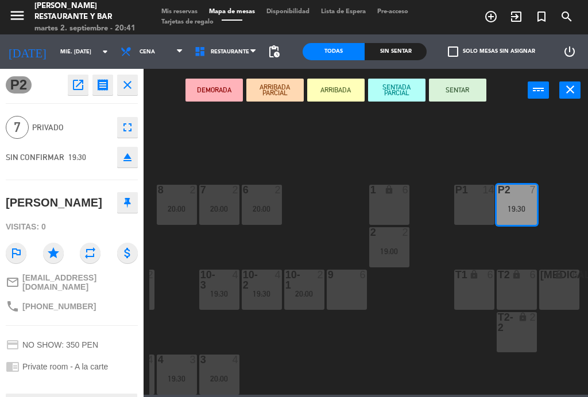
click at [133, 83] on icon "close" at bounding box center [128, 85] width 14 height 14
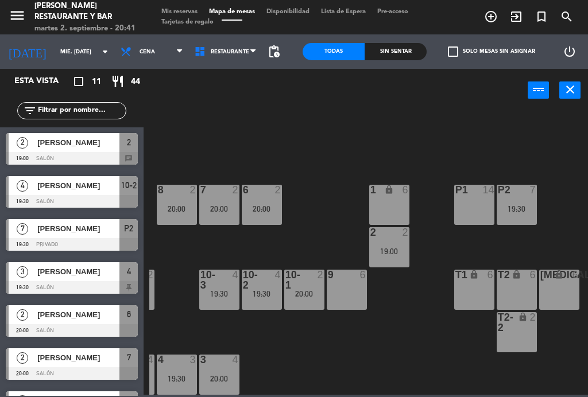
click at [130, 156] on div at bounding box center [72, 158] width 132 height 13
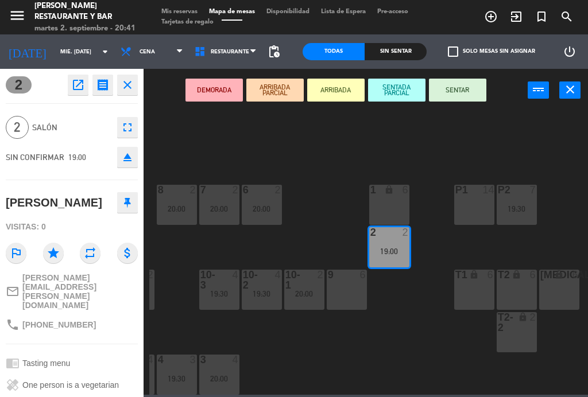
click at [130, 83] on icon "close" at bounding box center [128, 85] width 14 height 14
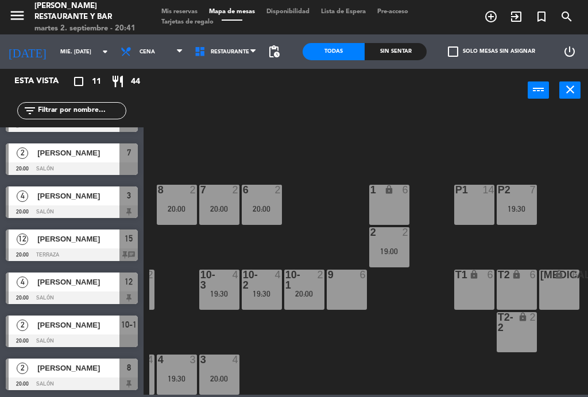
scroll to position [205, 0]
click at [140, 48] on span "Cena" at bounding box center [152, 51] width 74 height 25
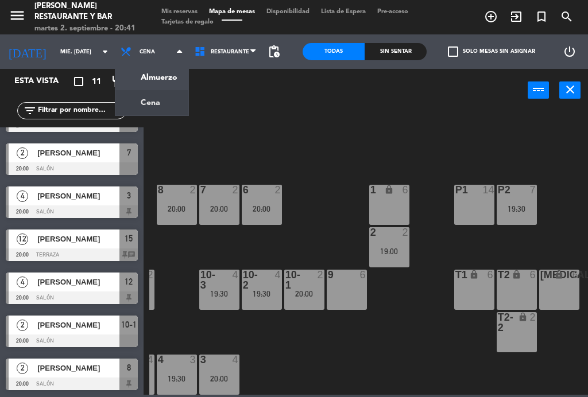
click at [141, 77] on ng-component "menu [PERSON_NAME] Restaurante y Bar martes 2. septiembre - 20:41 Mis reservas …" at bounding box center [294, 197] width 588 height 395
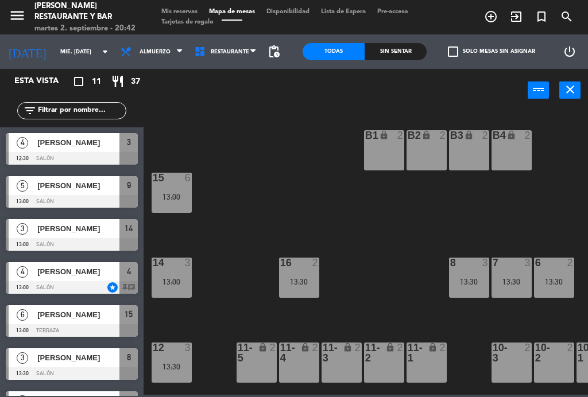
scroll to position [0, 0]
click at [133, 289] on div at bounding box center [72, 287] width 132 height 13
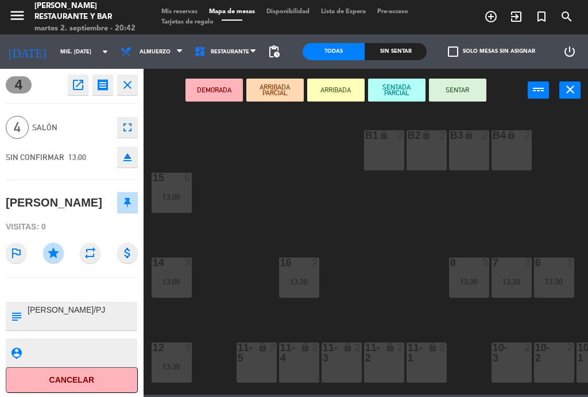
click at [125, 82] on icon "close" at bounding box center [128, 85] width 14 height 14
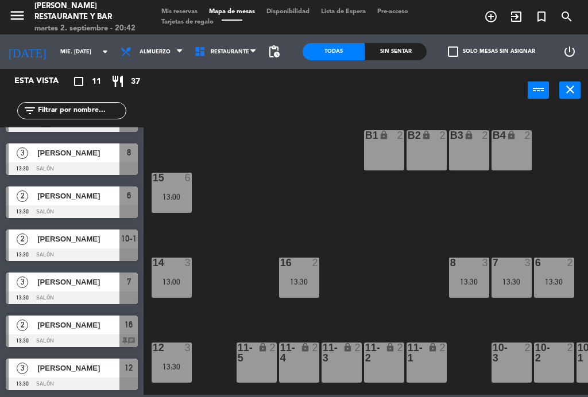
scroll to position [205, 0]
click at [132, 341] on div at bounding box center [72, 341] width 132 height 13
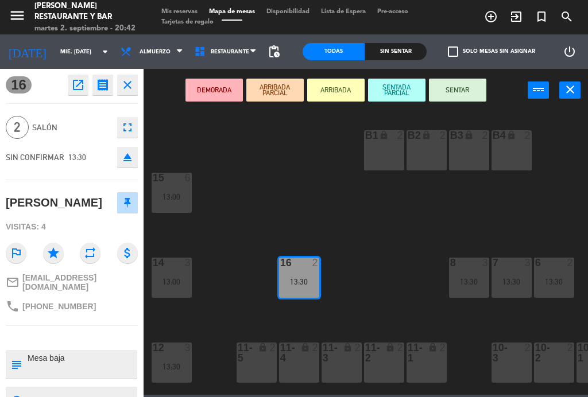
click at [133, 83] on icon "close" at bounding box center [128, 85] width 14 height 14
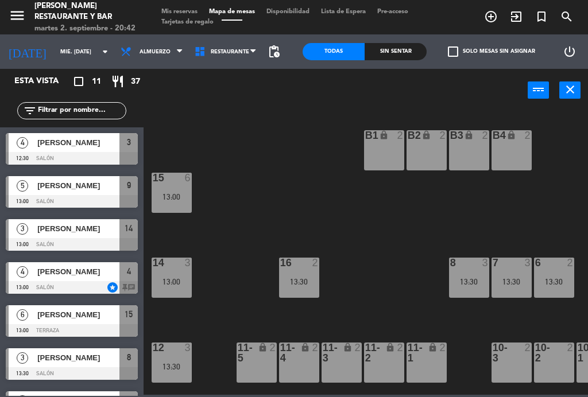
scroll to position [84, 0]
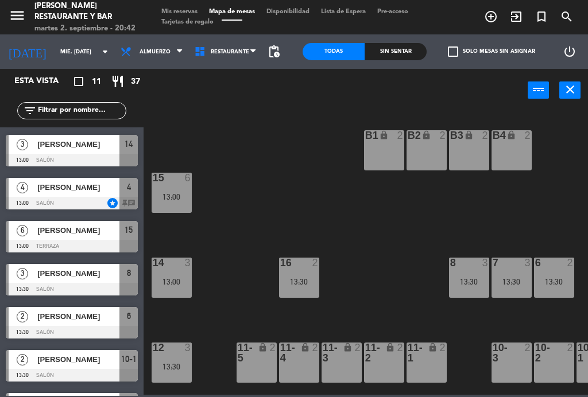
click at [41, 228] on span "[PERSON_NAME]" at bounding box center [78, 230] width 82 height 12
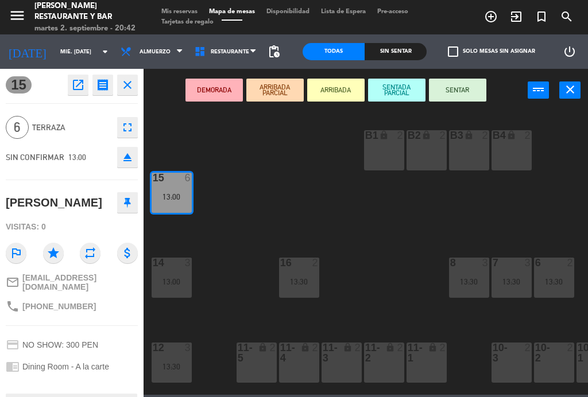
click at [130, 80] on icon "close" at bounding box center [128, 85] width 14 height 14
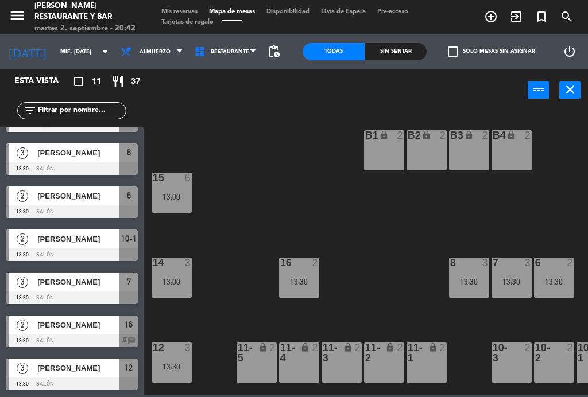
scroll to position [205, 0]
click at [61, 284] on span "[PERSON_NAME]" at bounding box center [78, 282] width 82 height 12
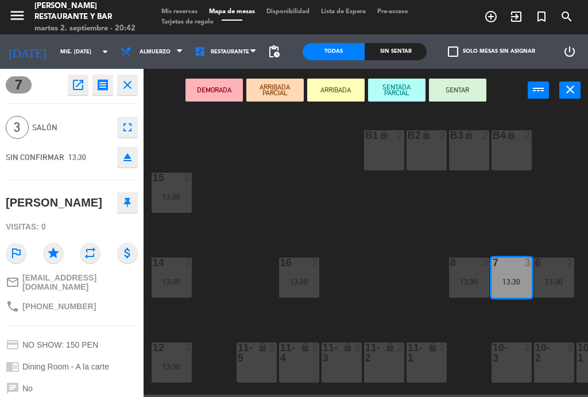
click at [137, 85] on button "close" at bounding box center [127, 85] width 21 height 21
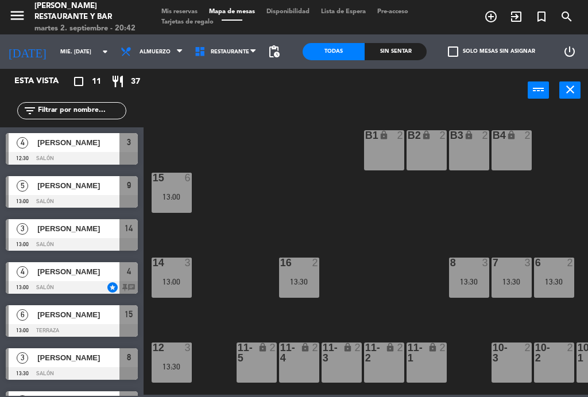
scroll to position [41, 0]
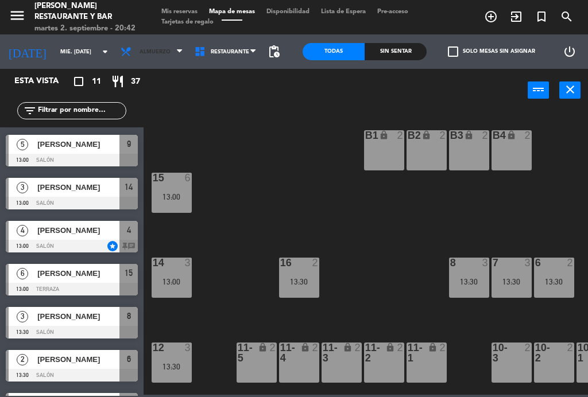
click at [140, 55] on span "Almuerzo" at bounding box center [154, 52] width 31 height 6
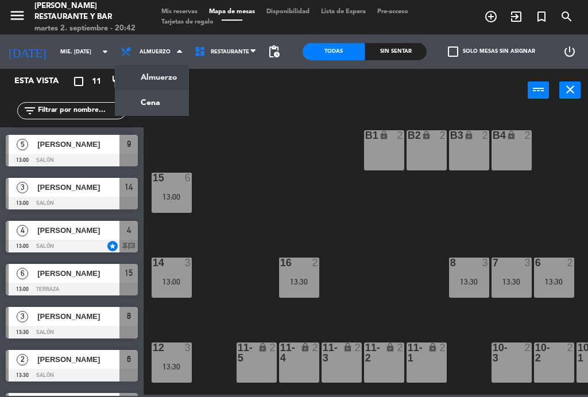
click at [133, 101] on ng-component "menu [PERSON_NAME] Restaurante y Bar martes 2. septiembre - 20:42 Mis reservas …" at bounding box center [294, 197] width 588 height 395
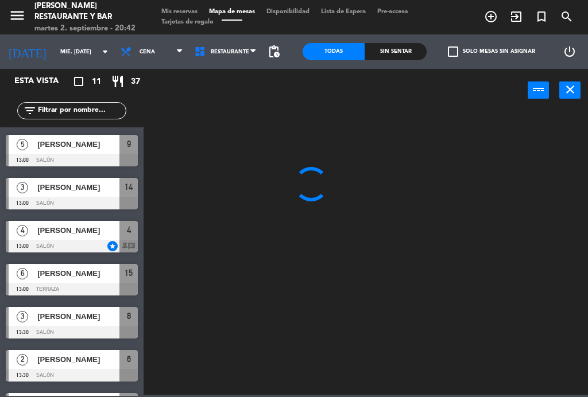
click at [73, 53] on input "mié. [DATE]" at bounding box center [92, 52] width 75 height 18
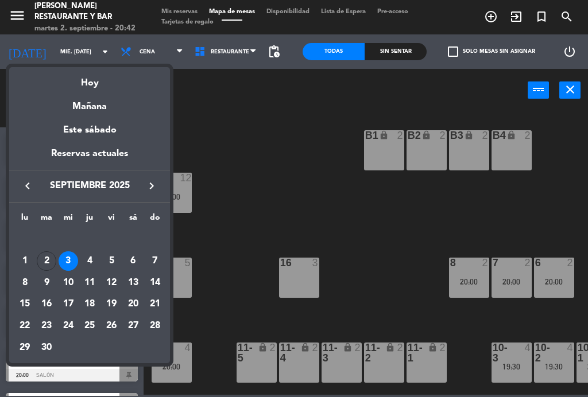
click at [96, 80] on div "Hoy" at bounding box center [89, 79] width 161 height 24
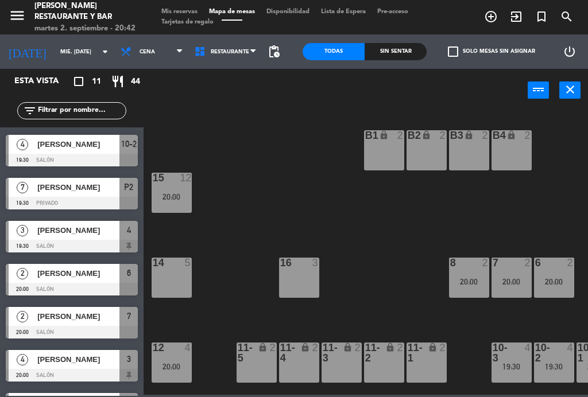
type input "[DATE] sep."
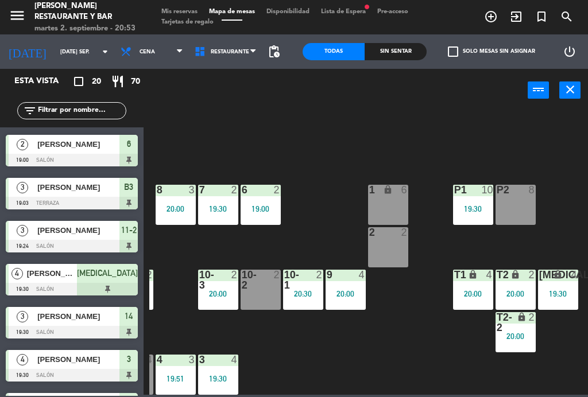
scroll to position [73, 292]
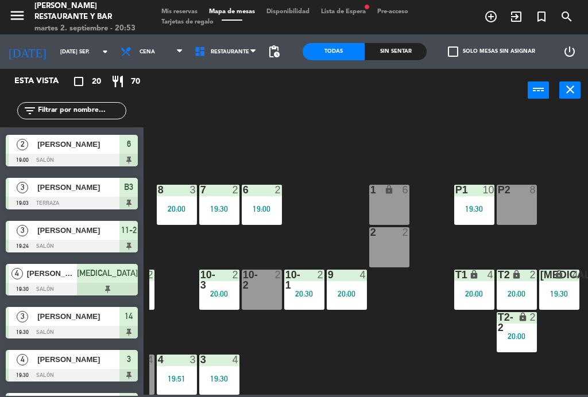
click at [220, 379] on div "19:30" at bounding box center [219, 379] width 40 height 8
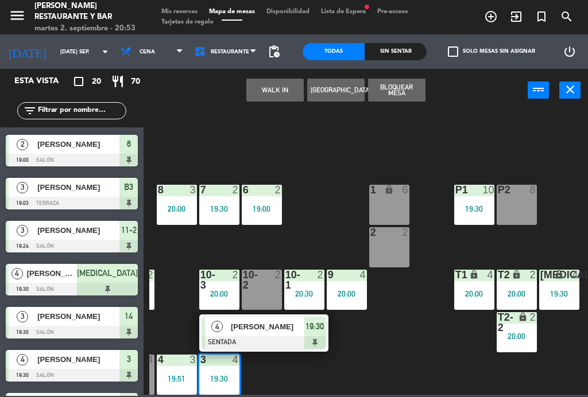
click at [285, 328] on span "[PERSON_NAME]" at bounding box center [267, 327] width 73 height 12
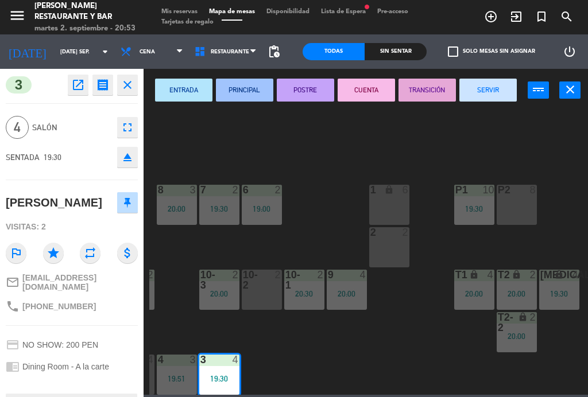
click at [497, 83] on button "SERVIR" at bounding box center [487, 90] width 57 height 23
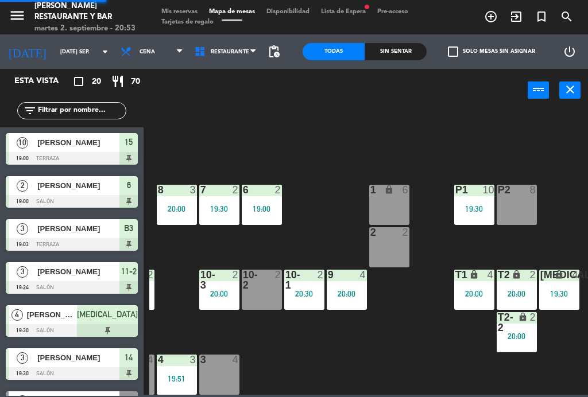
scroll to position [0, 0]
click at [467, 304] on div "T1 lock 4 20:00" at bounding box center [474, 290] width 40 height 40
click at [436, 367] on div "B1 lock 2 B2 lock 2 19:45 B3 lock 3 19:03 B4 lock 3 19:03 15 10 19:00 14 3 19:3…" at bounding box center [368, 252] width 439 height 285
click at [573, 286] on div "[MEDICAL_DATA] lock 4 19:30" at bounding box center [559, 290] width 40 height 40
click at [426, 356] on div "B1 lock 2 B2 lock 2 19:45 B3 lock 3 19:03 B4 lock 3 19:03 15 10 19:00 14 3 19:3…" at bounding box center [368, 252] width 439 height 285
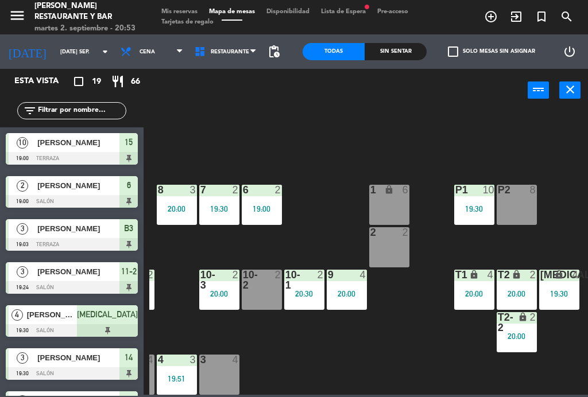
click at [558, 294] on div "19:30" at bounding box center [559, 294] width 40 height 8
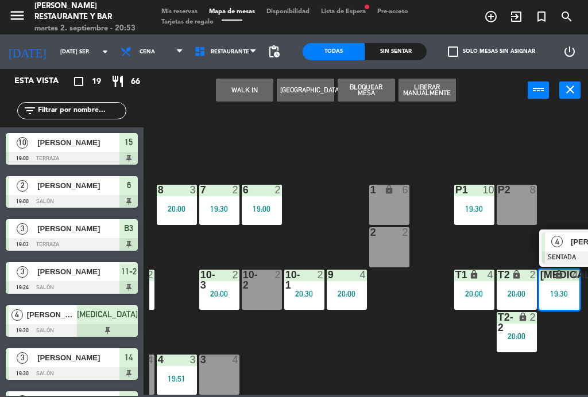
click at [566, 249] on div "4" at bounding box center [557, 241] width 25 height 19
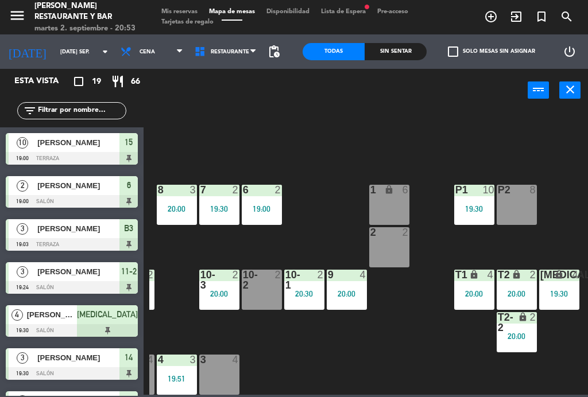
click at [488, 301] on div "T1 lock 4 20:00" at bounding box center [474, 290] width 40 height 40
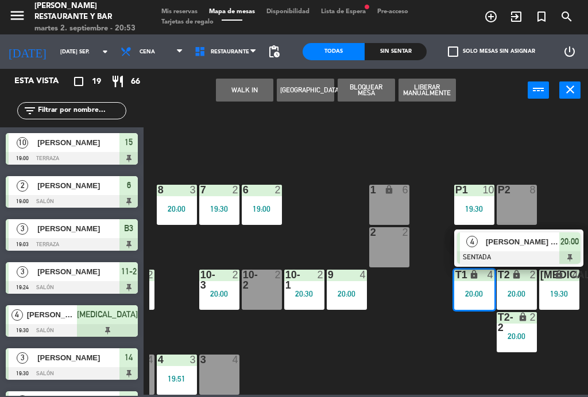
click at [525, 245] on span "[PERSON_NAME] De [PERSON_NAME][MEDICAL_DATA]" at bounding box center [522, 242] width 73 height 12
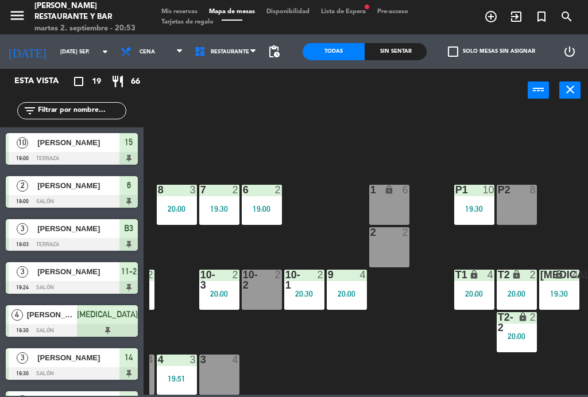
click at [567, 285] on div "[MEDICAL_DATA] lock 4 19:30" at bounding box center [559, 290] width 40 height 40
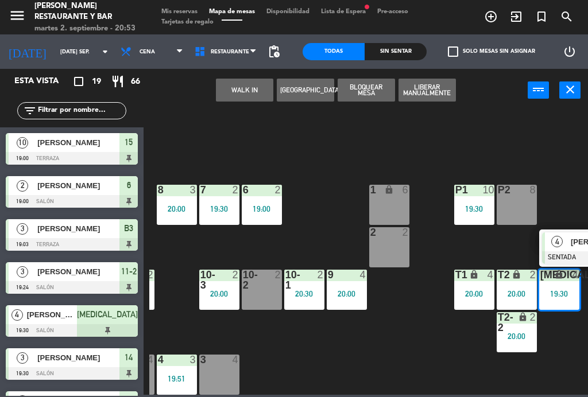
click at [457, 294] on div "20:00" at bounding box center [474, 294] width 40 height 8
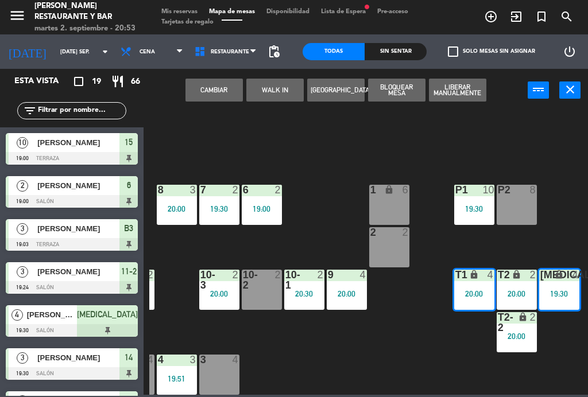
click at [214, 84] on button "Cambiar" at bounding box center [213, 90] width 57 height 23
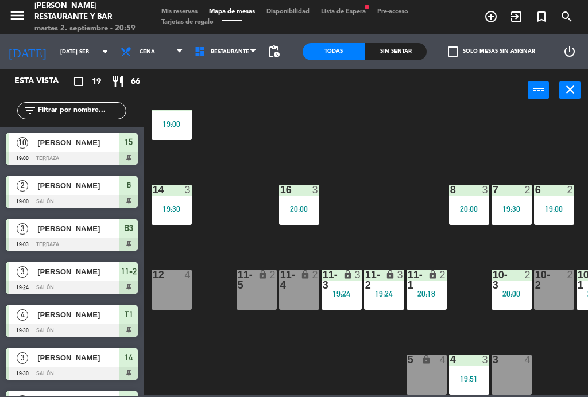
scroll to position [73, 0]
click at [302, 220] on div "16 3 20:00" at bounding box center [299, 205] width 40 height 40
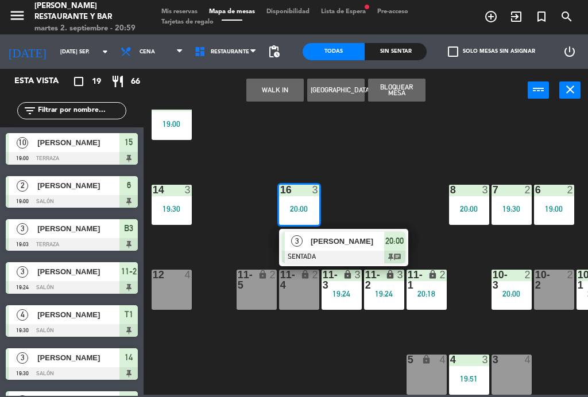
click at [348, 254] on div at bounding box center [343, 257] width 123 height 13
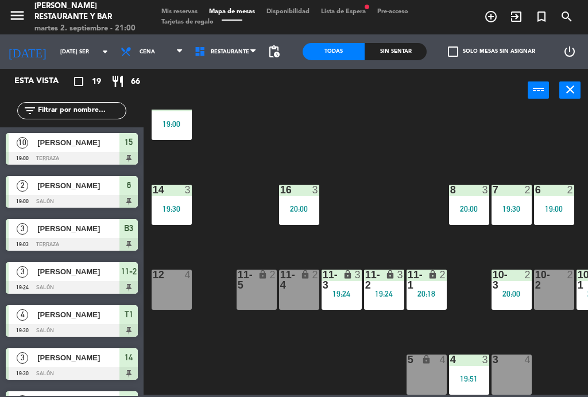
scroll to position [76, 0]
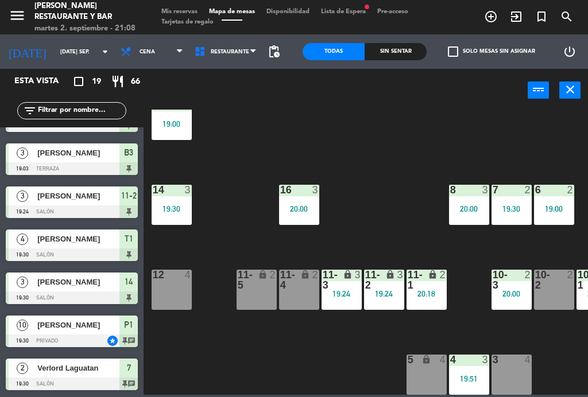
click at [183, 123] on div "19:00" at bounding box center [172, 124] width 40 height 8
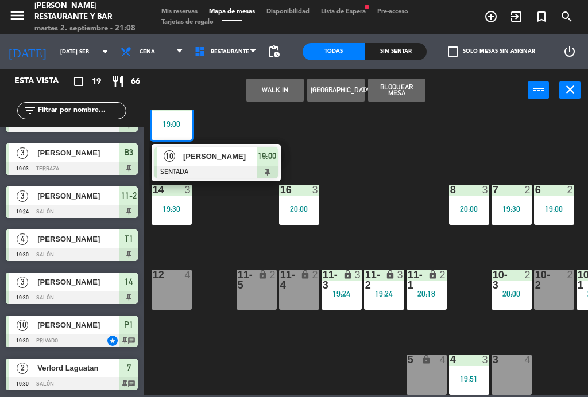
click at [222, 166] on div at bounding box center [215, 172] width 123 height 13
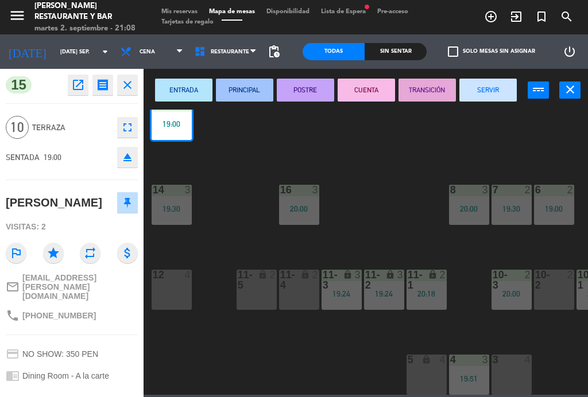
click at [482, 79] on button "SERVIR" at bounding box center [487, 90] width 57 height 23
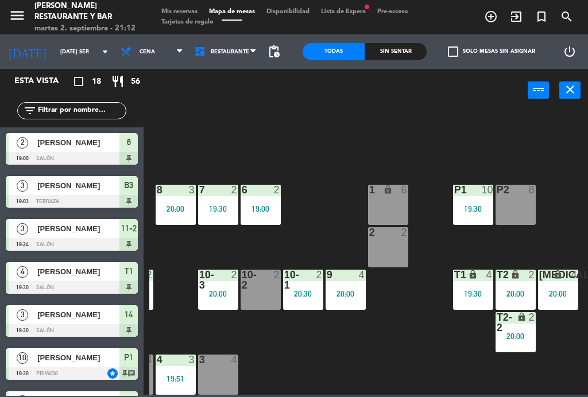
scroll to position [73, 292]
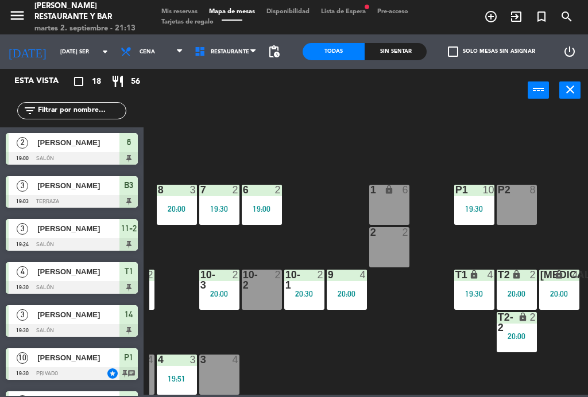
click at [380, 254] on div "2 2" at bounding box center [389, 247] width 40 height 40
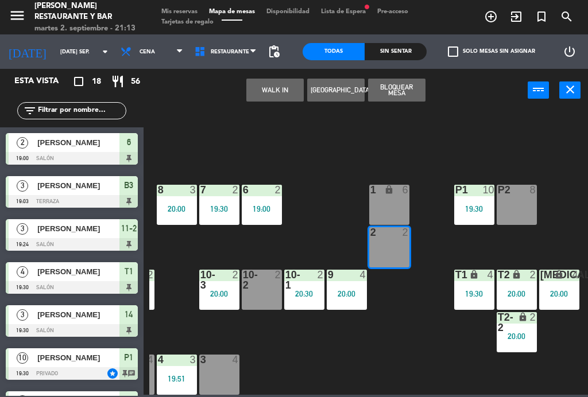
click at [273, 96] on button "WALK IN" at bounding box center [274, 90] width 57 height 23
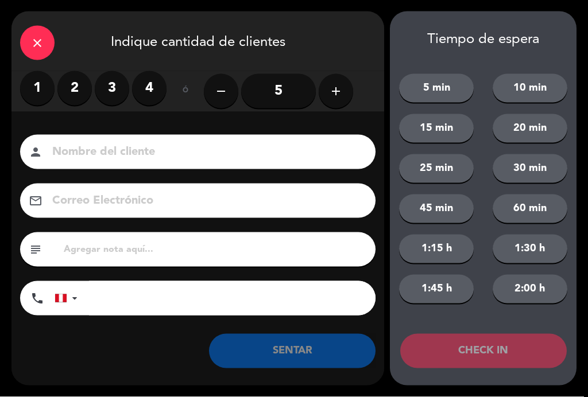
click at [80, 95] on label "2" at bounding box center [74, 88] width 34 height 34
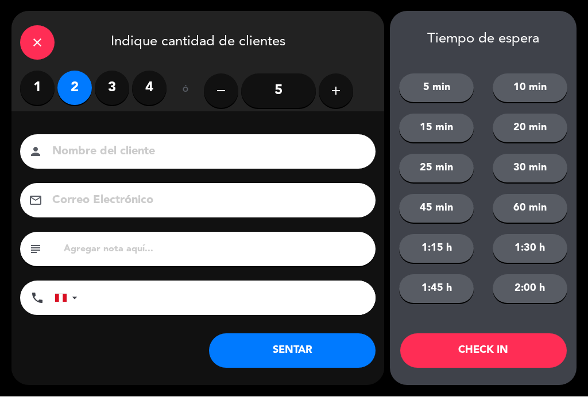
click at [116, 152] on input at bounding box center [205, 152] width 309 height 20
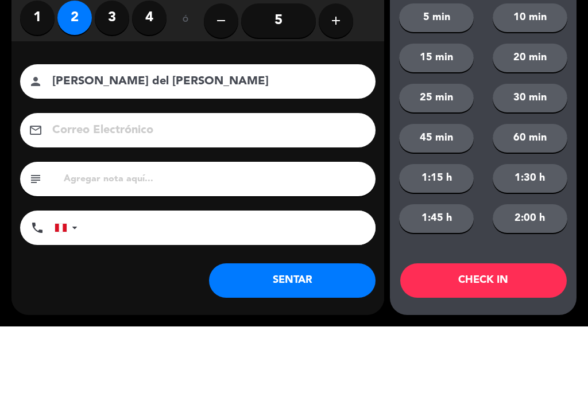
type input "[PERSON_NAME] del [PERSON_NAME]"
click at [18, 184] on div "Correo Electrónico email" at bounding box center [197, 201] width 373 height 34
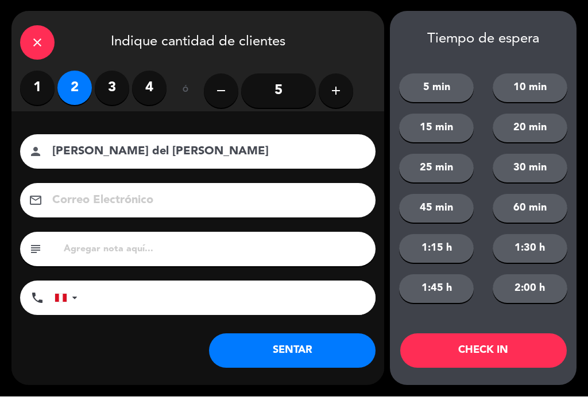
click at [310, 356] on button "SENTAR" at bounding box center [292, 351] width 166 height 34
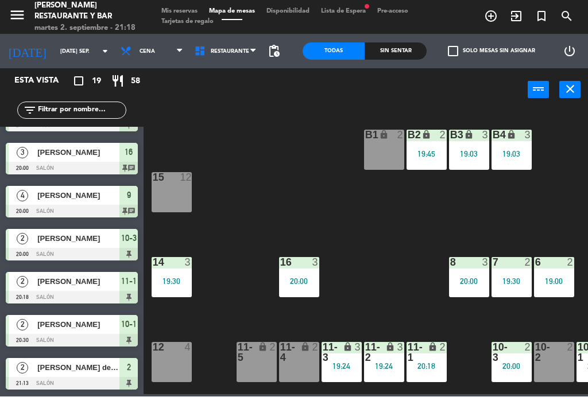
scroll to position [549, 0]
click at [37, 242] on span "[PERSON_NAME]" at bounding box center [78, 239] width 82 height 12
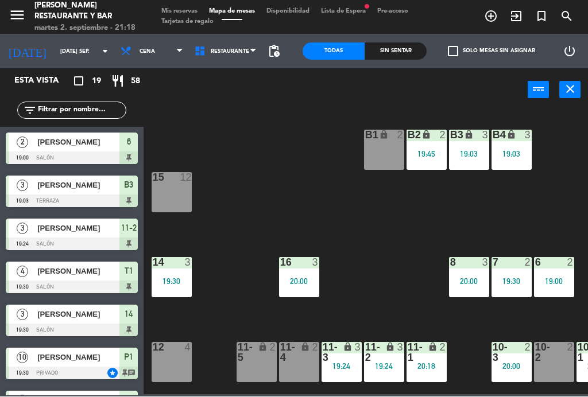
scroll to position [119, 0]
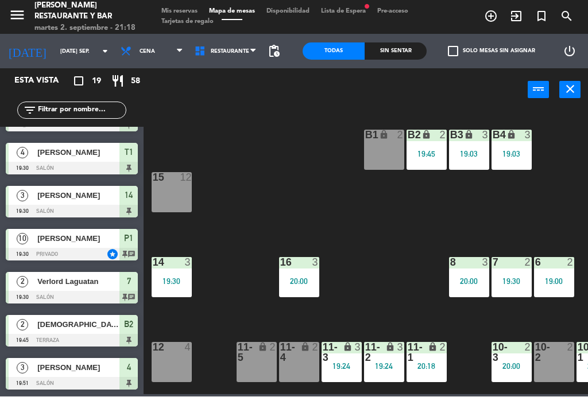
click at [499, 155] on div "19:03" at bounding box center [511, 154] width 40 height 8
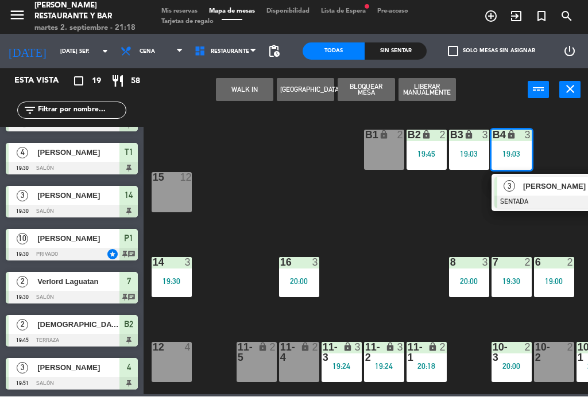
click at [556, 188] on span "[PERSON_NAME]" at bounding box center [559, 187] width 73 height 12
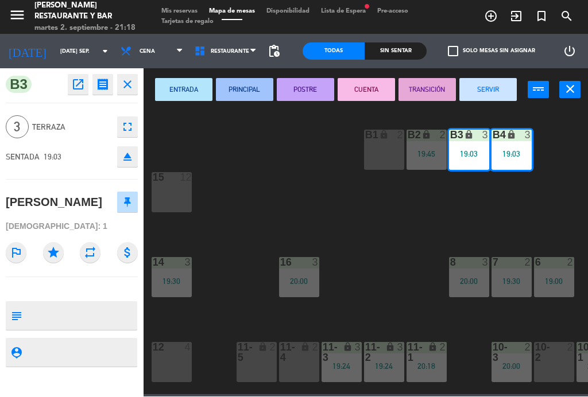
click at [496, 86] on button "SERVIR" at bounding box center [487, 90] width 57 height 23
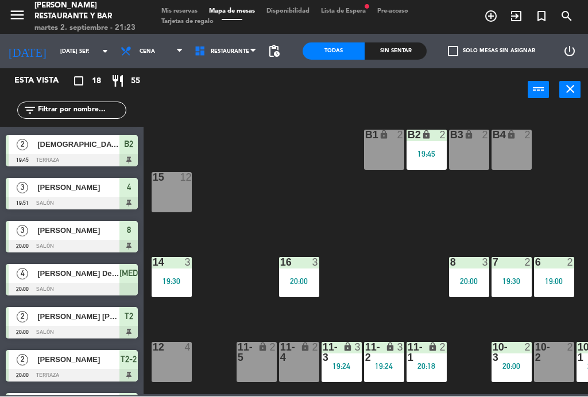
scroll to position [250, 0]
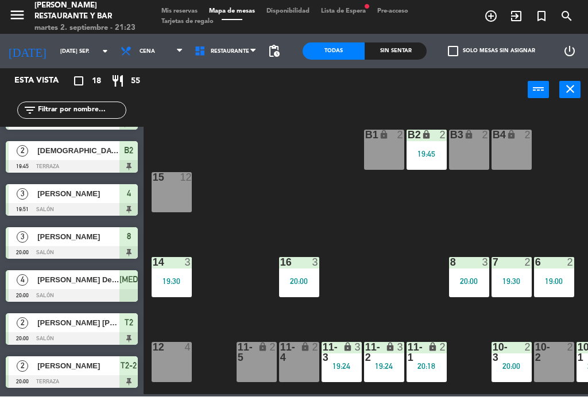
click at [179, 11] on span "Mis reservas" at bounding box center [180, 12] width 48 height 6
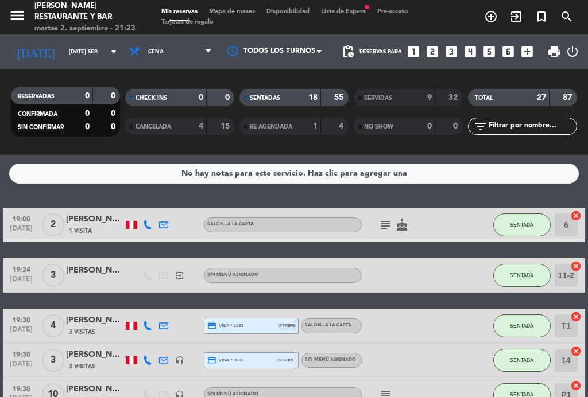
click at [413, 100] on div "9" at bounding box center [420, 97] width 23 height 13
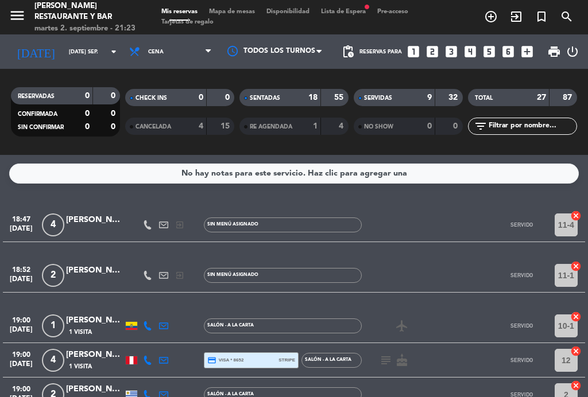
click at [251, 14] on span "Mapa de mesas" at bounding box center [231, 12] width 57 height 6
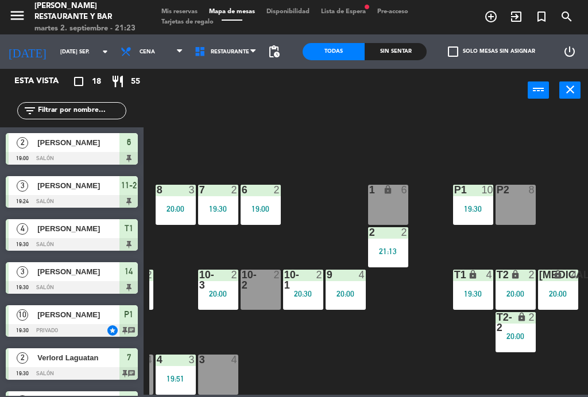
scroll to position [73, 292]
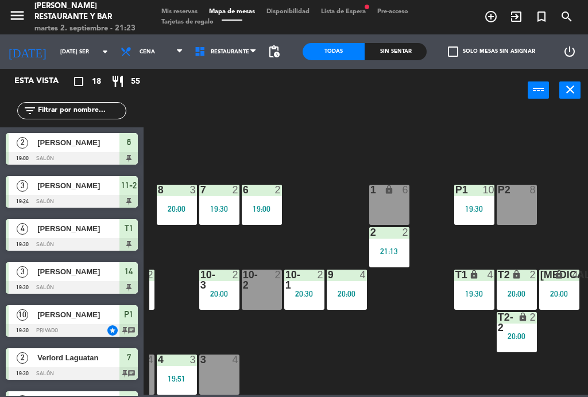
click at [517, 332] on div "20:00" at bounding box center [517, 336] width 40 height 8
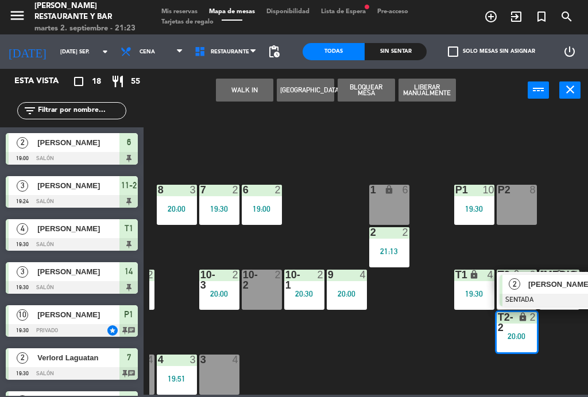
click at [552, 290] on div "[PERSON_NAME]" at bounding box center [564, 284] width 75 height 19
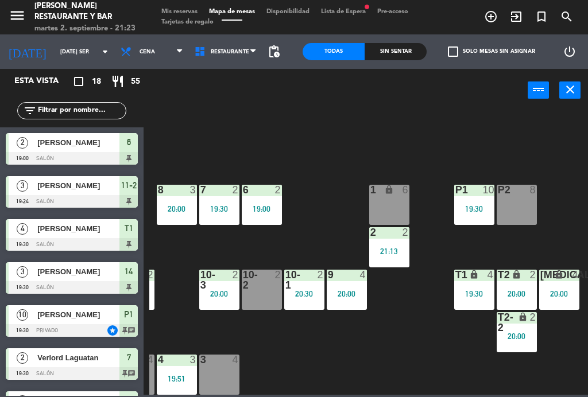
scroll to position [0, 0]
click at [223, 213] on div "19:30" at bounding box center [219, 209] width 40 height 8
click at [331, 202] on div "B1 lock 2 B2 lock 2 19:45 B3 lock 2 B4 lock 2 15 12 14 3 19:30 8 3 20:00 7 2 19…" at bounding box center [368, 252] width 439 height 285
click at [181, 206] on div "20:00" at bounding box center [177, 209] width 40 height 8
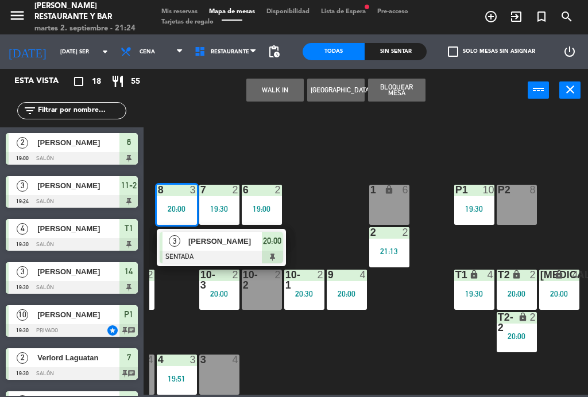
click at [334, 206] on div "B1 lock 2 B2 lock 2 19:45 B3 lock 2 B4 lock 2 15 12 14 3 19:30 8 3 20:00 3 [PER…" at bounding box center [368, 252] width 439 height 285
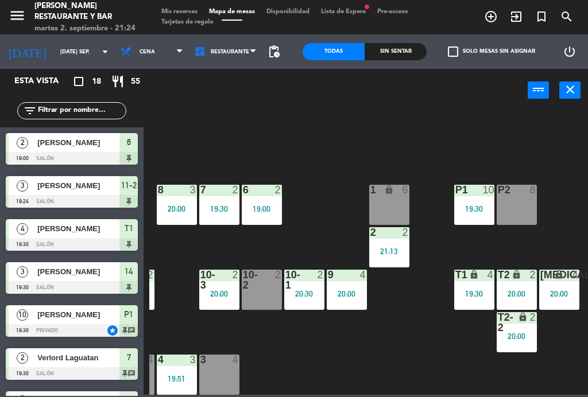
click at [224, 205] on div "19:30" at bounding box center [219, 209] width 40 height 8
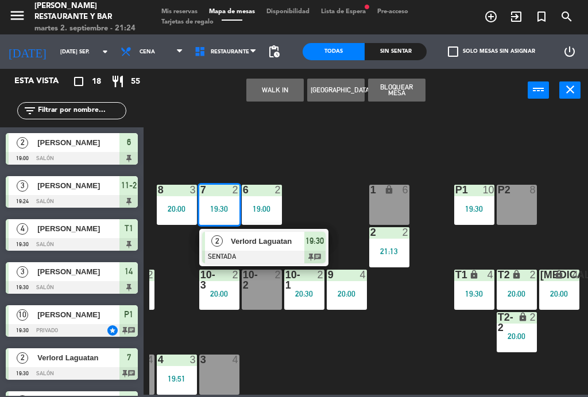
click at [273, 246] on span "Verlord Laguatan" at bounding box center [267, 241] width 73 height 12
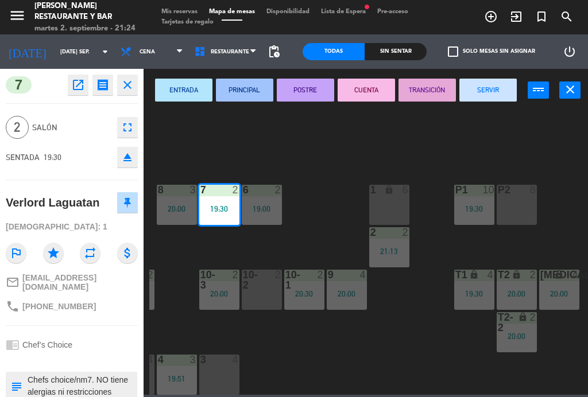
click at [502, 86] on button "SERVIR" at bounding box center [487, 90] width 57 height 23
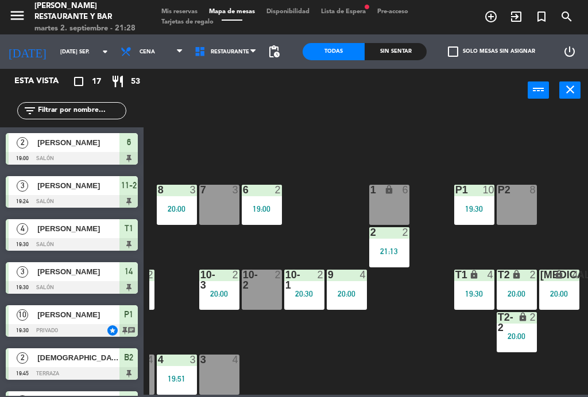
click at [512, 340] on div "20:00" at bounding box center [517, 336] width 40 height 8
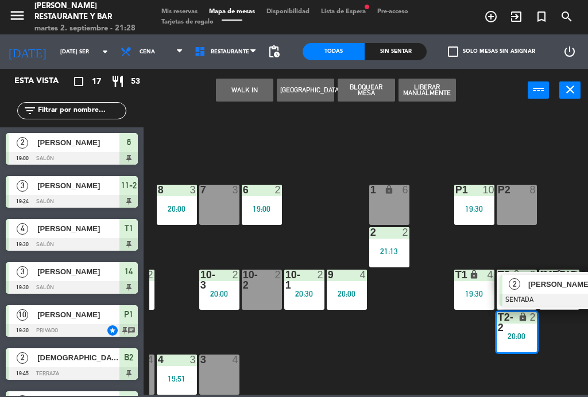
click at [538, 298] on div at bounding box center [560, 300] width 123 height 13
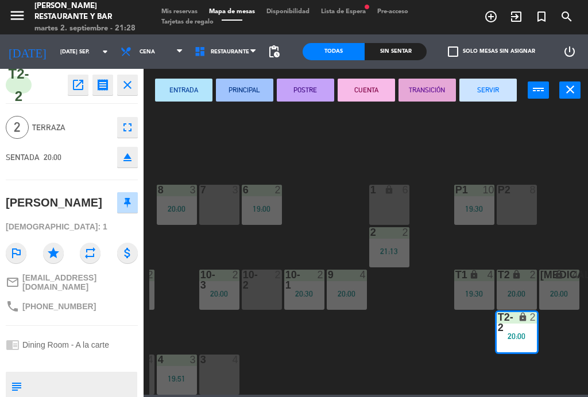
click at [480, 88] on button "SERVIR" at bounding box center [487, 90] width 57 height 23
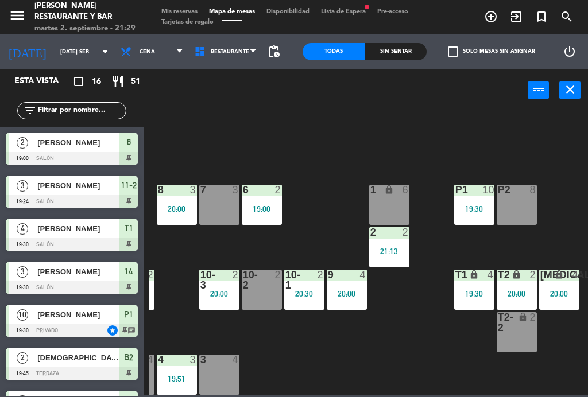
click at [410, 128] on div "B1 lock 2 B2 lock 2 19:45 B3 lock 2 B4 lock 2 15 12 14 3 19:30 8 3 20:00 7 3 6 …" at bounding box center [368, 252] width 439 height 285
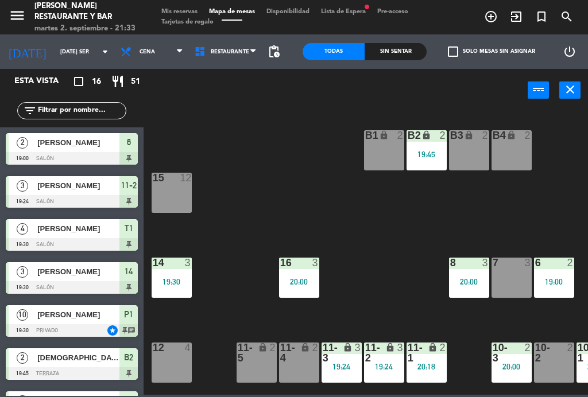
click at [55, 56] on input "[DATE] sep." at bounding box center [92, 52] width 75 height 18
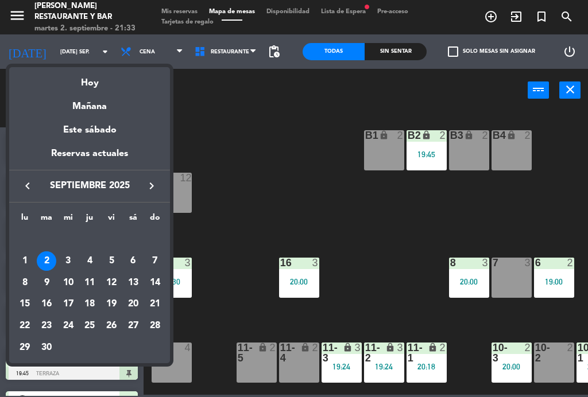
click at [102, 110] on div "Mañana" at bounding box center [89, 103] width 161 height 24
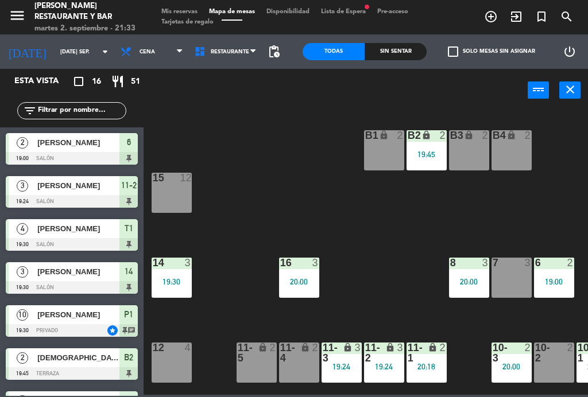
type input "mié. [DATE]"
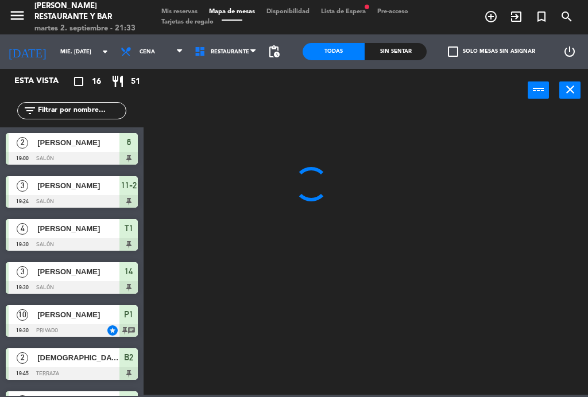
click at [185, 9] on span "Mis reservas" at bounding box center [180, 12] width 48 height 6
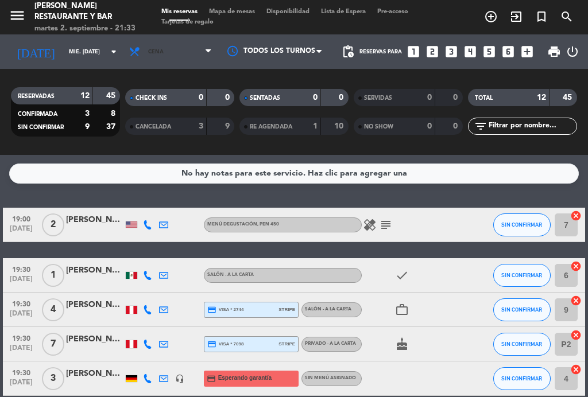
click at [169, 48] on span "Cena" at bounding box center [170, 51] width 94 height 25
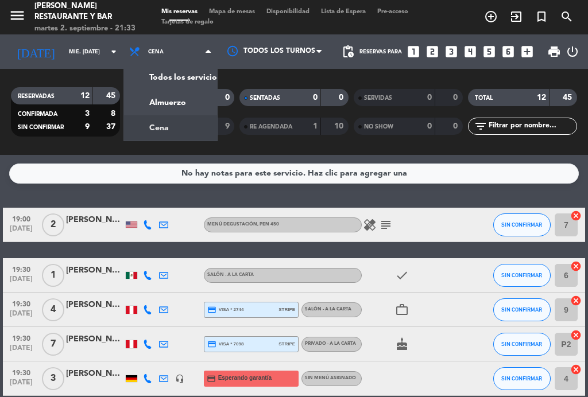
click at [183, 112] on div "menu [PERSON_NAME] Restaurante y Bar martes 2. septiembre - 21:33 Mis reservas …" at bounding box center [294, 77] width 588 height 155
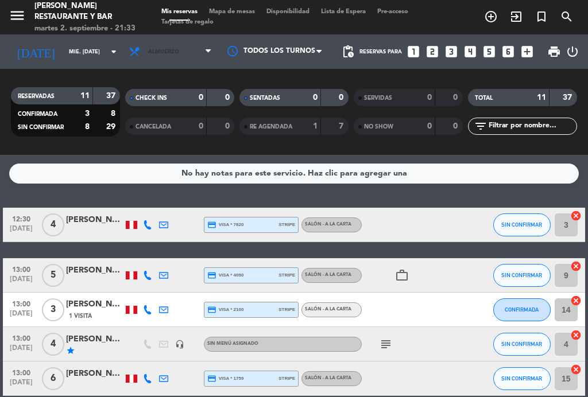
click at [181, 61] on span "Almuerzo" at bounding box center [170, 51] width 94 height 25
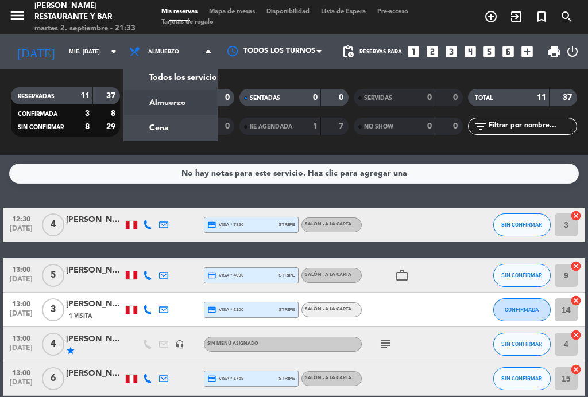
click at [172, 132] on div "menu [PERSON_NAME] Restaurante y Bar martes 2. septiembre - 21:33 Mis reservas …" at bounding box center [294, 77] width 588 height 155
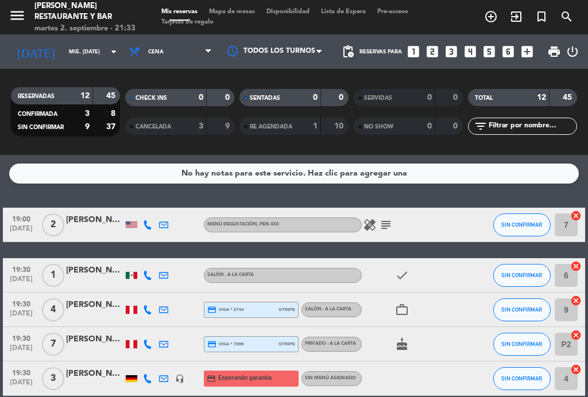
click at [90, 219] on div "[PERSON_NAME]" at bounding box center [94, 220] width 57 height 13
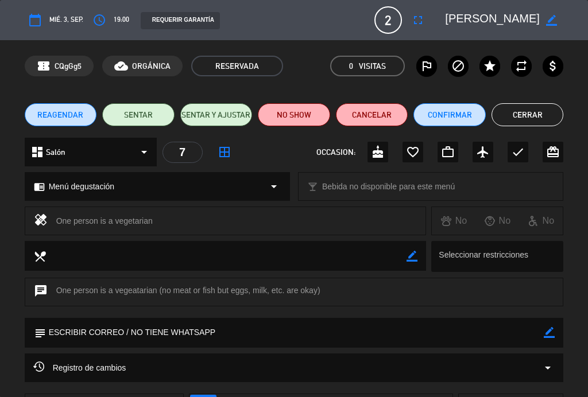
click at [524, 116] on button "Cerrar" at bounding box center [527, 114] width 72 height 23
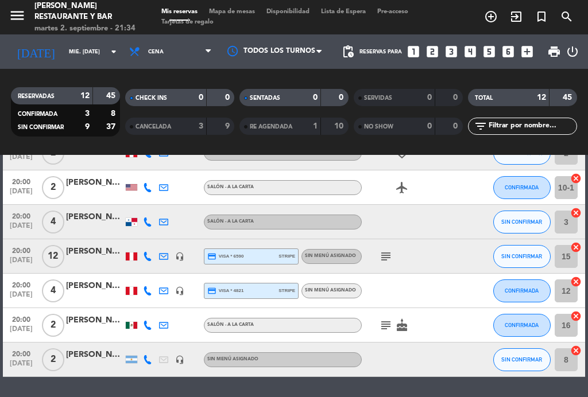
scroll to position [275, 0]
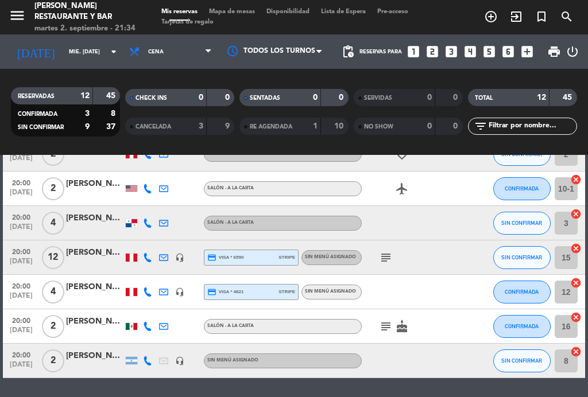
click at [380, 329] on icon "subject" at bounding box center [386, 327] width 14 height 14
click at [379, 254] on icon "subject" at bounding box center [386, 258] width 14 height 14
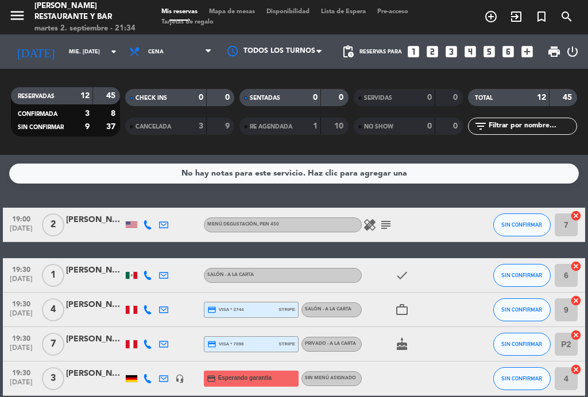
scroll to position [0, 0]
